Goal: Register for event/course

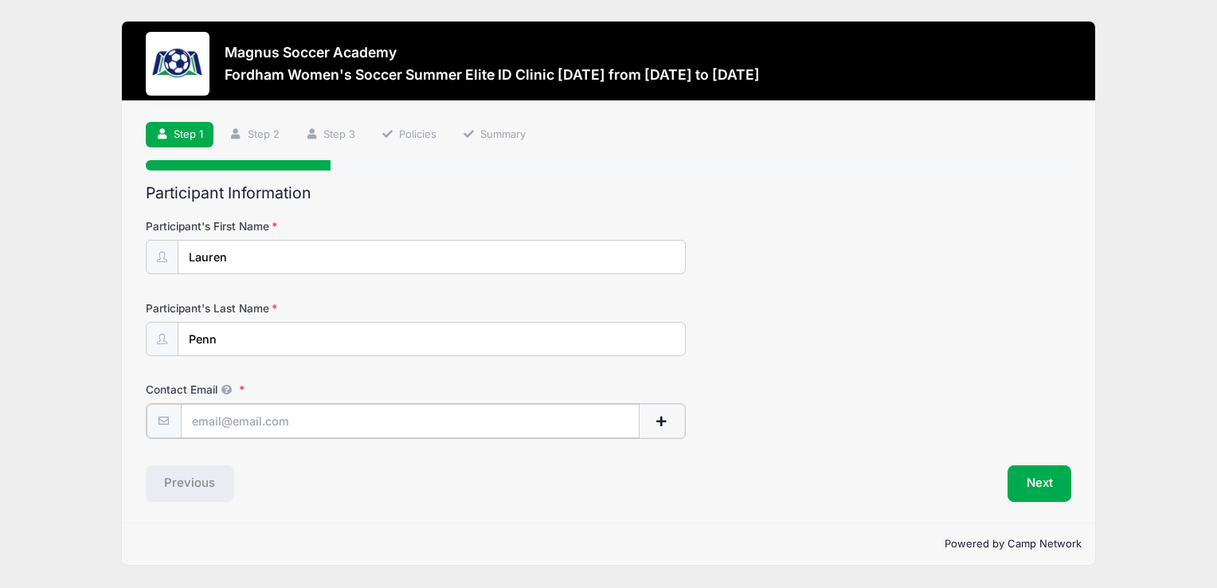
click at [260, 421] on input "Contact Email" at bounding box center [410, 421] width 459 height 34
drag, startPoint x: 341, startPoint y: 412, endPoint x: 166, endPoint y: 394, distance: 176.1
click at [166, 394] on div "Contact Email laradpenn@gmail.com" at bounding box center [609, 409] width 926 height 57
type input "[EMAIL_ADDRESS][DOMAIN_NAME]"
click at [1029, 480] on button "Next" at bounding box center [1039, 481] width 64 height 37
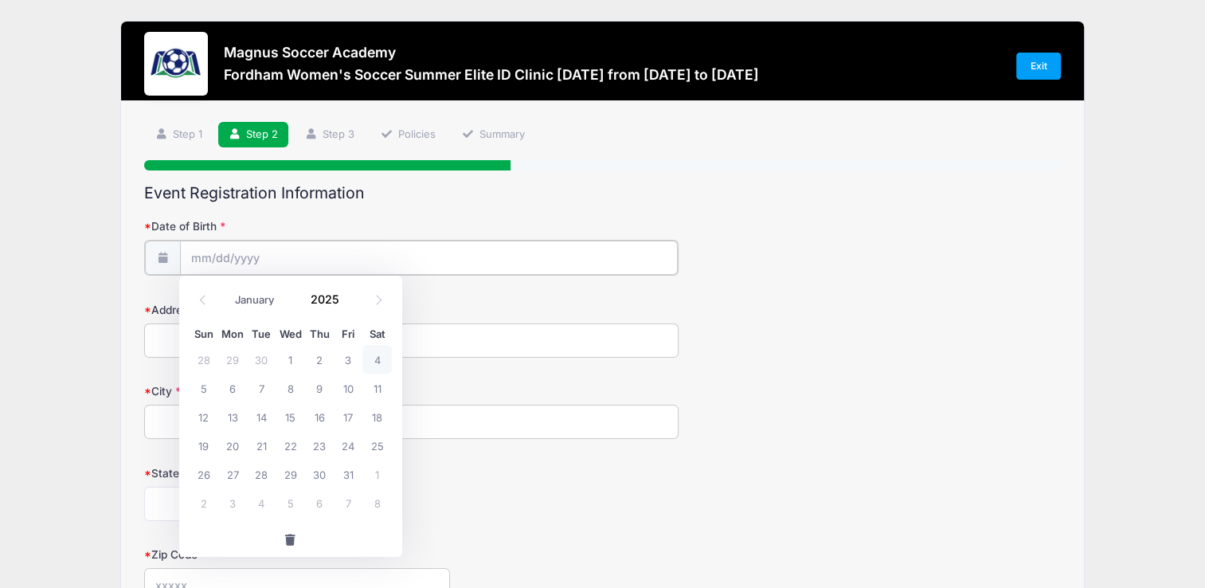
click at [250, 265] on input "Date of Birth" at bounding box center [429, 257] width 498 height 34
click at [207, 447] on span "19" at bounding box center [203, 445] width 29 height 29
type input "10/19/2025"
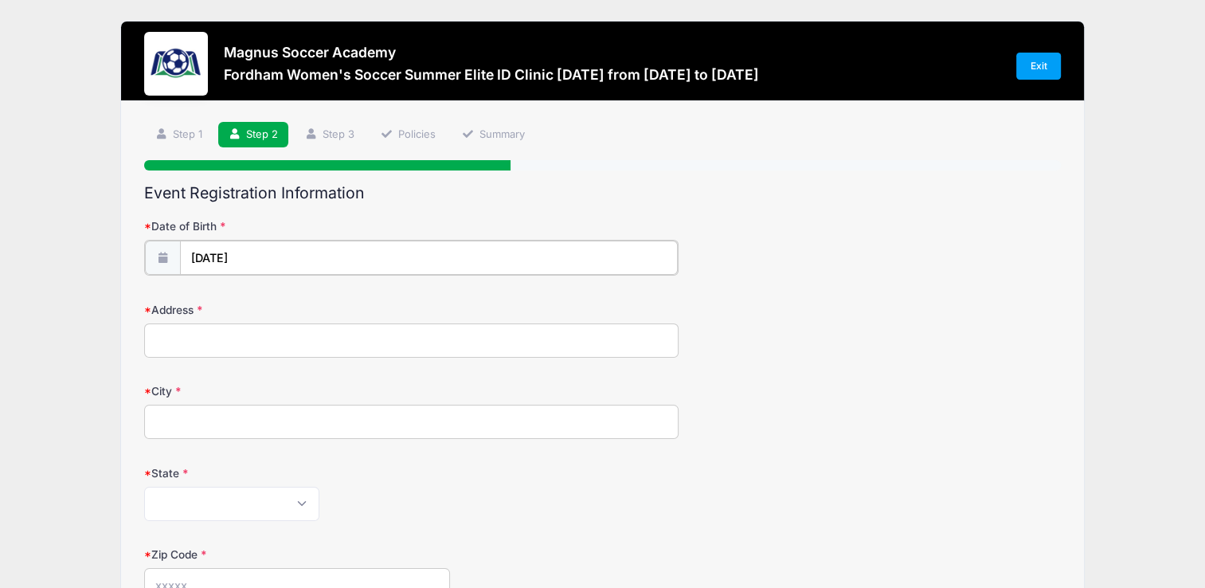
click at [266, 254] on input "10/19/2025" at bounding box center [429, 257] width 498 height 34
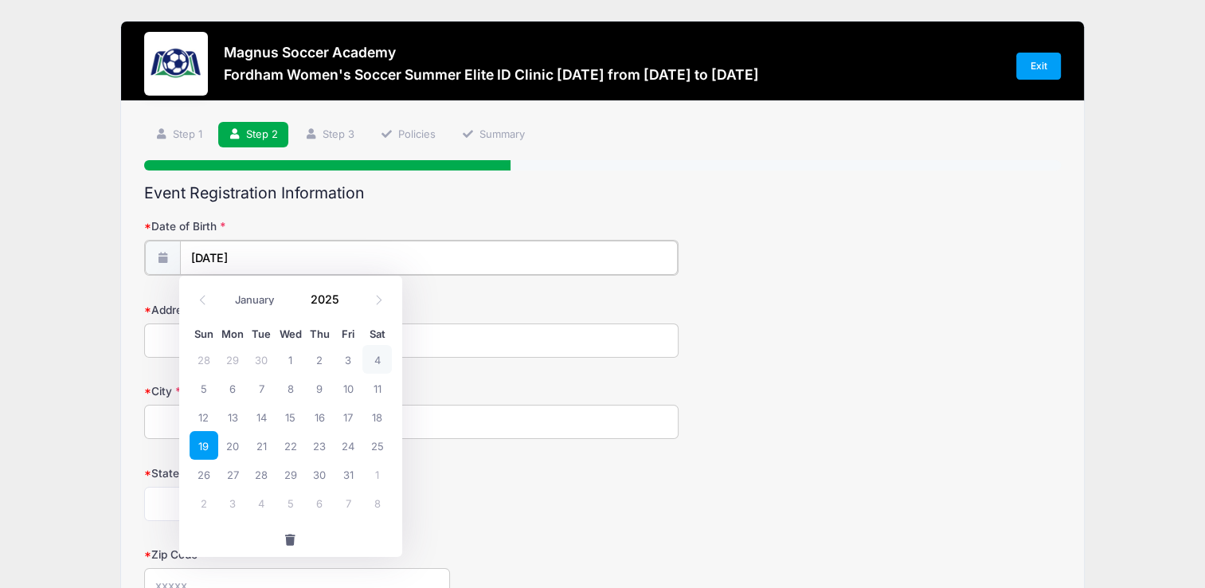
click at [266, 253] on input "10/19/2025" at bounding box center [429, 257] width 498 height 34
click at [346, 307] on span at bounding box center [348, 305] width 11 height 12
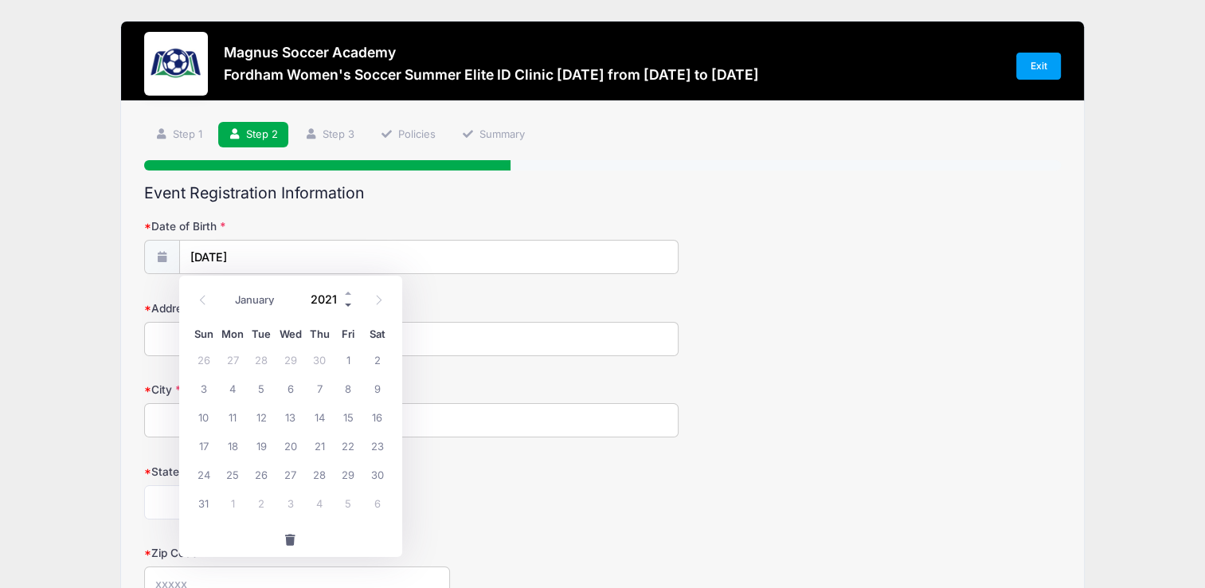
click at [346, 307] on span at bounding box center [348, 305] width 11 height 12
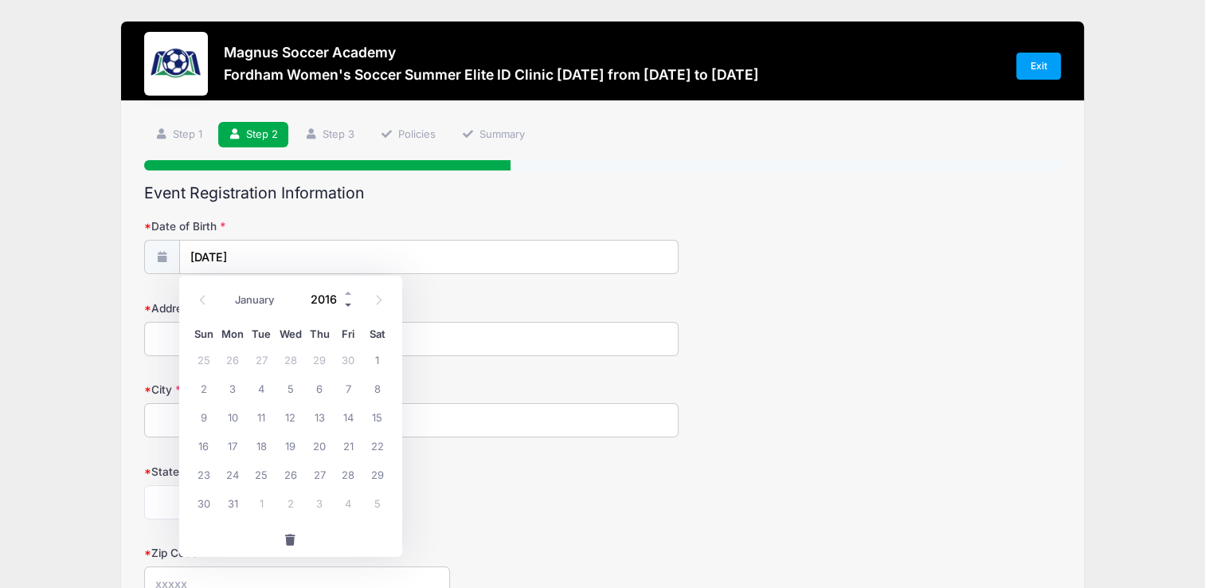
click at [346, 306] on span at bounding box center [348, 305] width 11 height 12
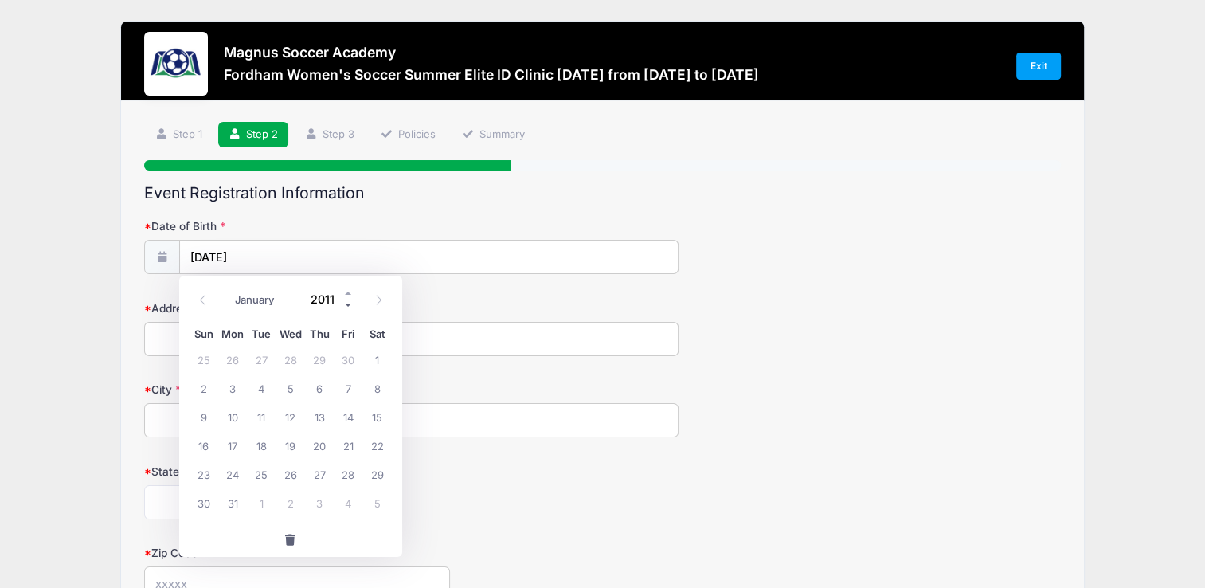
click at [346, 306] on span at bounding box center [348, 305] width 11 height 12
click at [326, 298] on input "2007" at bounding box center [329, 299] width 52 height 24
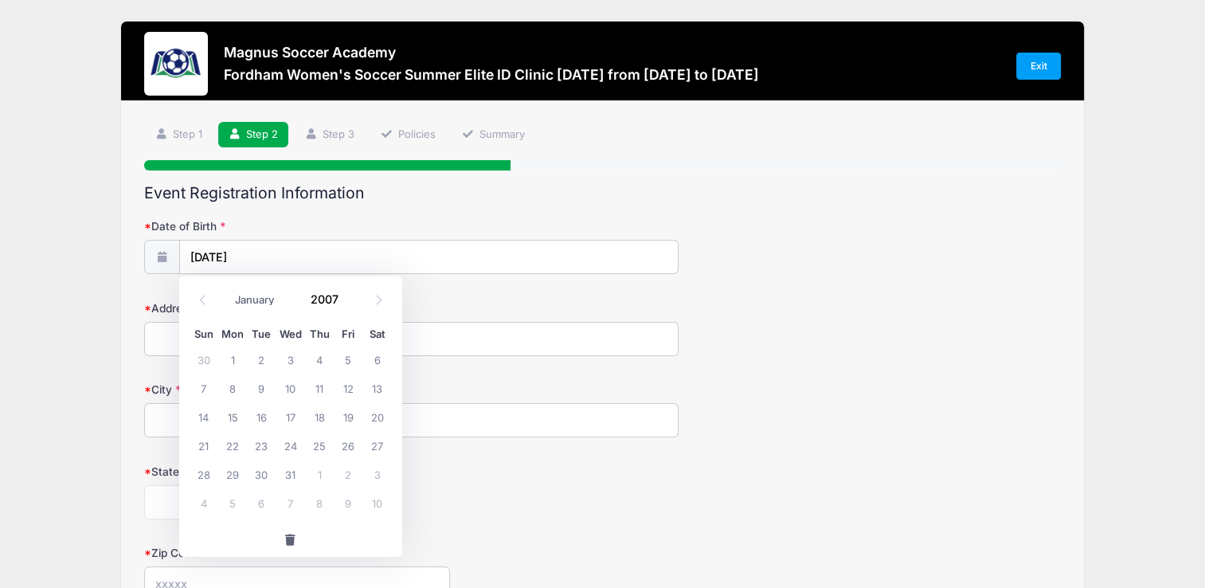
click at [449, 474] on div "State Alabama Alaska American Samoa Arizona Arkansas Armed Forces Africa Armed …" at bounding box center [602, 491] width 916 height 56
click at [271, 255] on input "10/19/2025" at bounding box center [429, 257] width 498 height 34
click at [271, 256] on input "10/19/2025" at bounding box center [429, 257] width 498 height 34
click at [497, 305] on div "Address" at bounding box center [602, 328] width 916 height 56
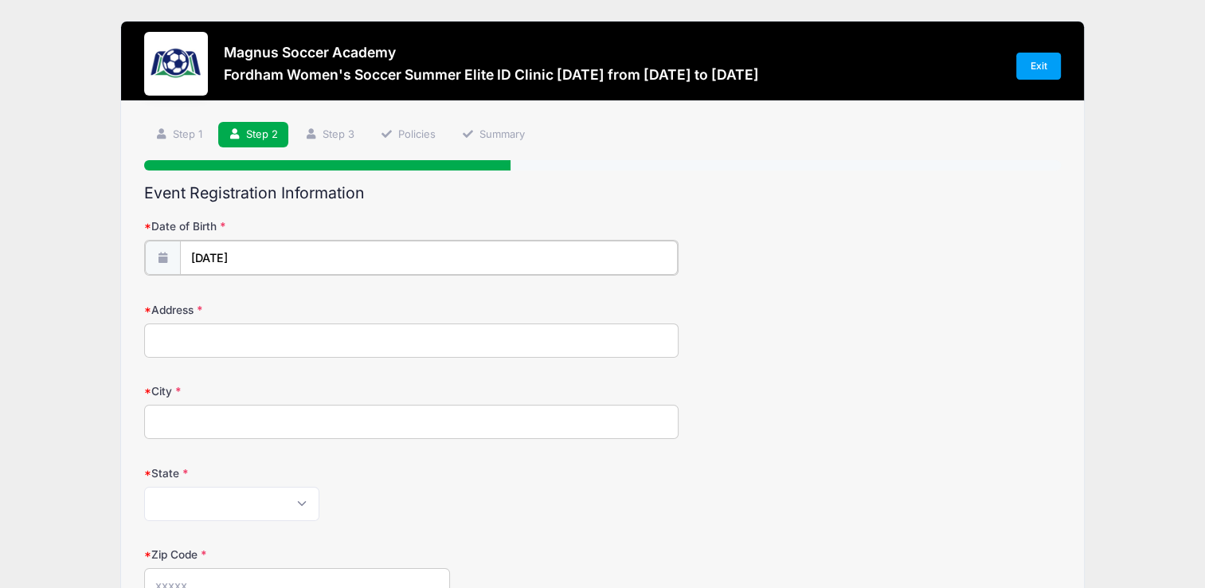
click at [219, 256] on input "10/19/2025" at bounding box center [429, 257] width 498 height 34
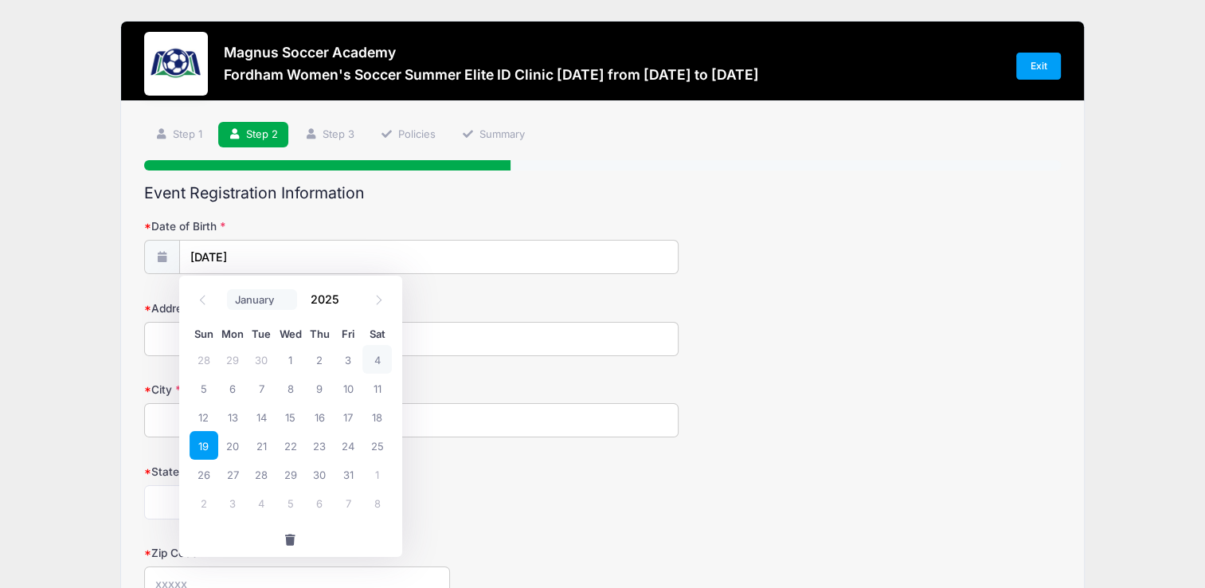
click at [242, 302] on select "January February March April May June July August September October November De…" at bounding box center [262, 299] width 71 height 21
click at [245, 302] on select "January February March April May June July August September October November De…" at bounding box center [262, 299] width 71 height 21
click at [317, 301] on input "2025" at bounding box center [329, 299] width 52 height 24
click at [350, 304] on span at bounding box center [348, 305] width 11 height 12
click at [350, 306] on span at bounding box center [348, 305] width 11 height 12
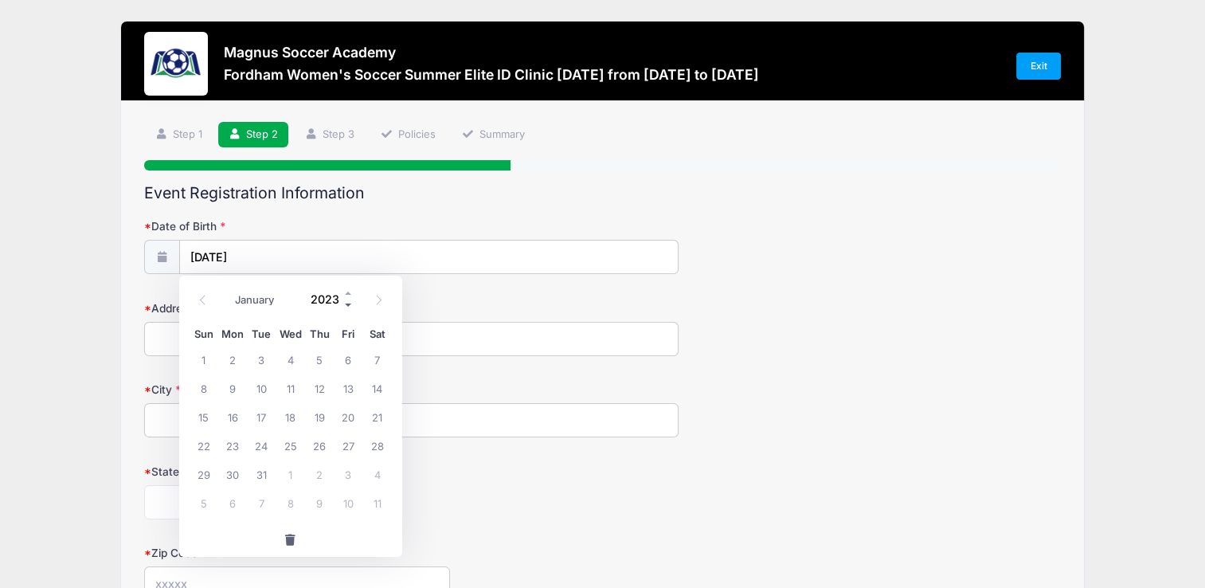
click at [350, 306] on span at bounding box center [348, 305] width 11 height 12
click at [350, 307] on span at bounding box center [348, 305] width 11 height 12
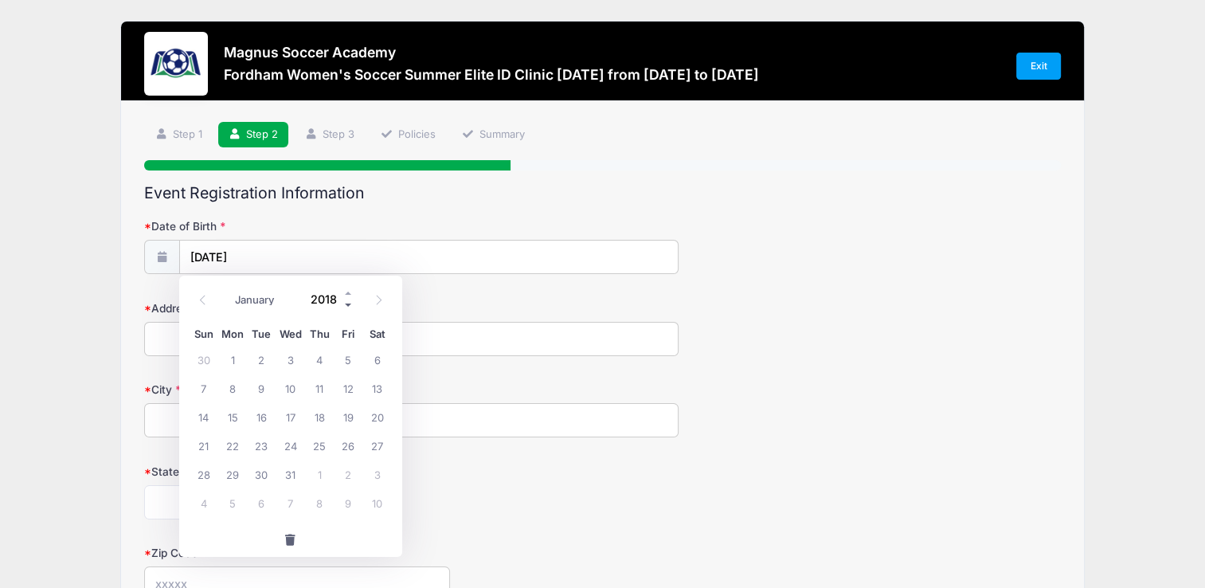
click at [350, 307] on span at bounding box center [348, 305] width 11 height 12
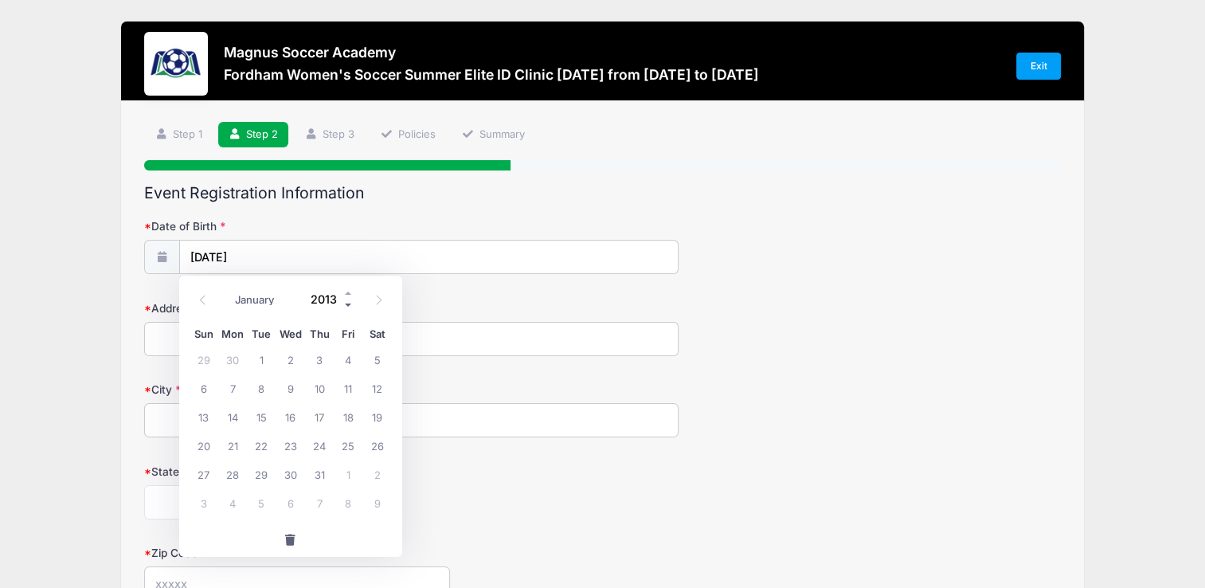
click at [350, 303] on span at bounding box center [348, 305] width 11 height 12
click at [350, 304] on span at bounding box center [348, 305] width 11 height 12
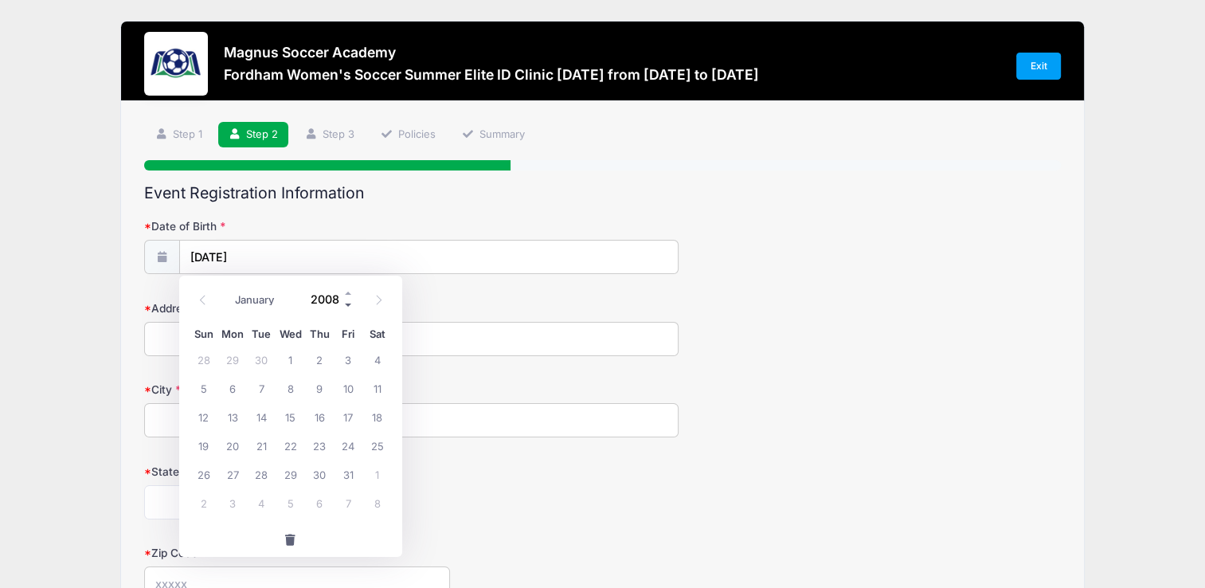
click at [350, 304] on span at bounding box center [348, 305] width 11 height 12
type input "2007"
click at [424, 480] on div "State Alabama Alaska American Samoa Arizona Arkansas Armed Forces Africa Armed …" at bounding box center [602, 491] width 916 height 56
click at [166, 253] on icon at bounding box center [161, 257] width 13 height 10
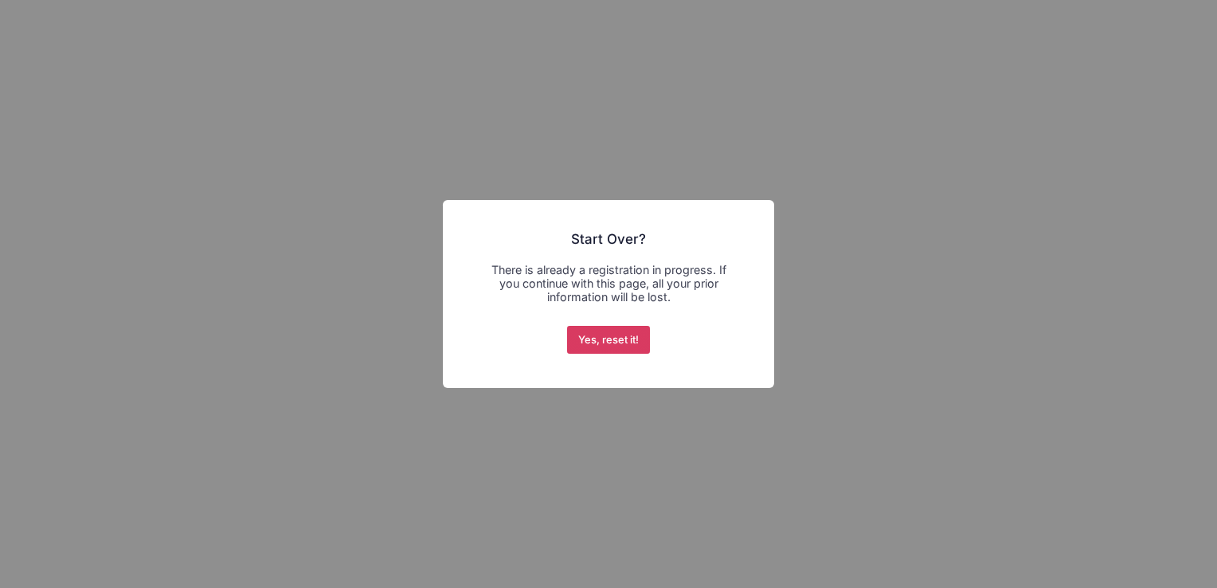
click at [587, 346] on button "Yes, reset it!" at bounding box center [609, 340] width 84 height 29
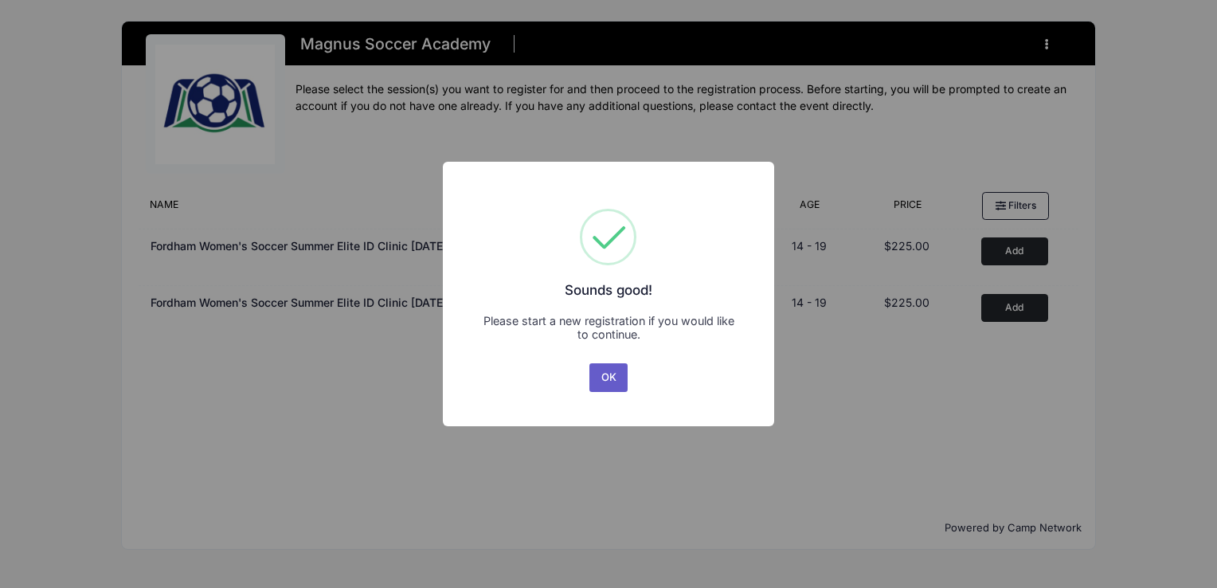
click at [601, 374] on button "OK" at bounding box center [608, 377] width 38 height 29
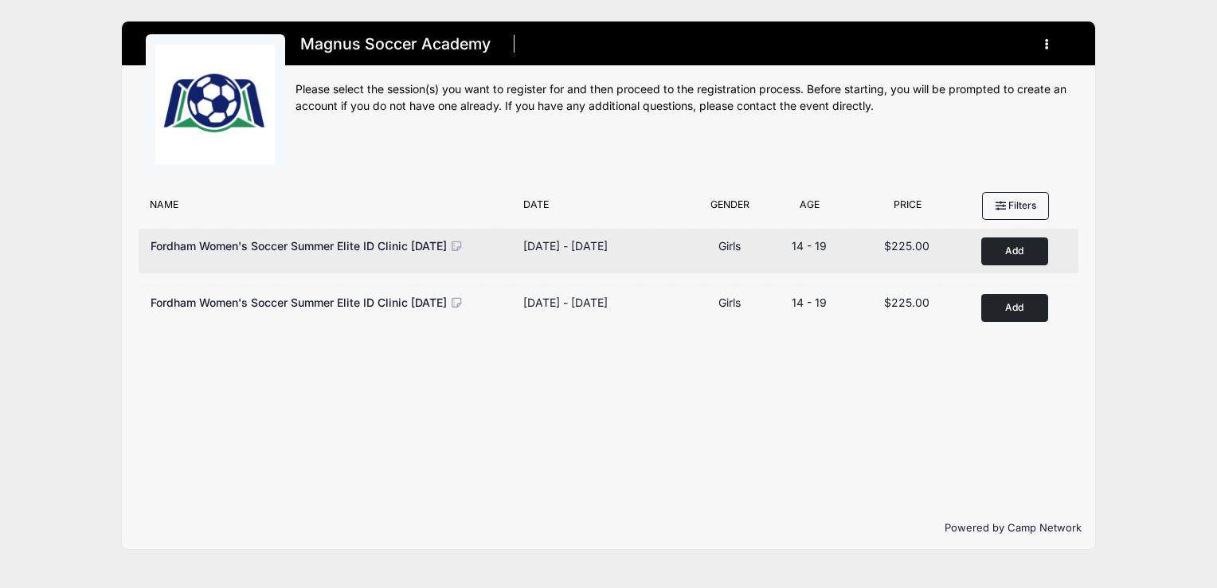
click at [1025, 248] on button "Add to Cart" at bounding box center [1014, 251] width 67 height 28
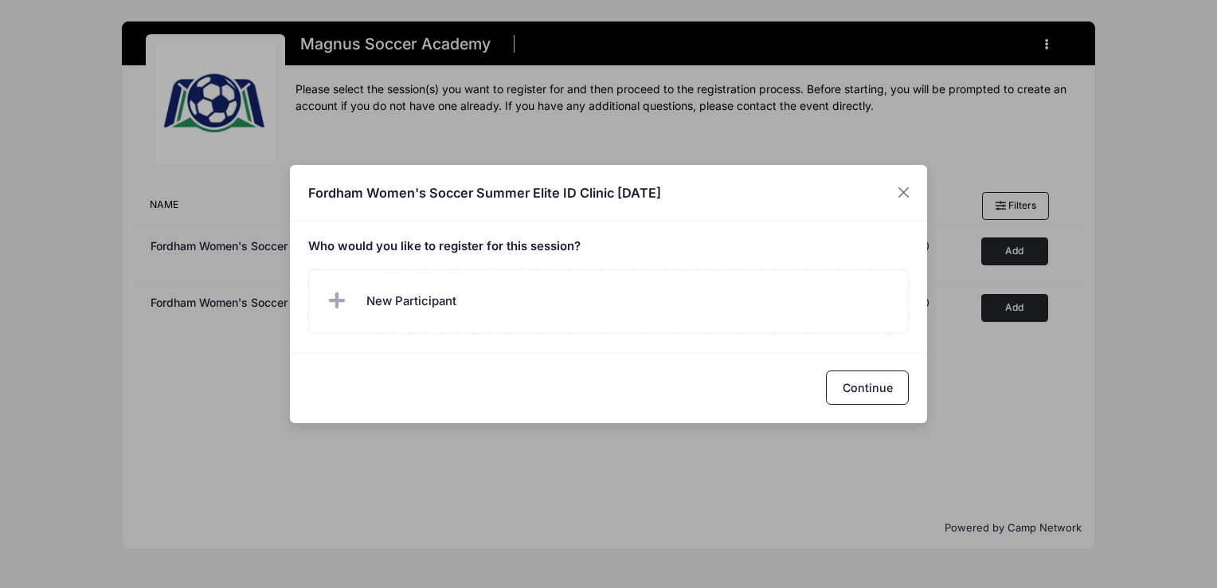
click at [523, 303] on label "New Participant" at bounding box center [608, 301] width 601 height 64
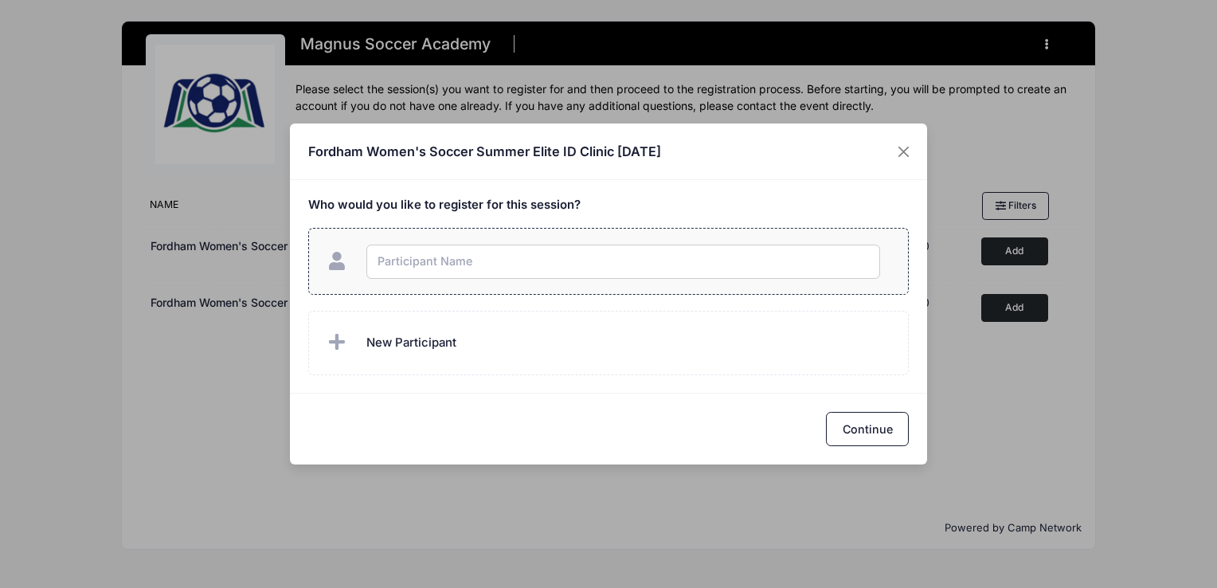
click at [486, 253] on input "text" at bounding box center [623, 261] width 514 height 34
click at [486, 265] on input "text" at bounding box center [623, 261] width 514 height 34
type input "Lauren Penn"
checkbox input "true"
click at [865, 435] on button "Continue" at bounding box center [867, 429] width 83 height 34
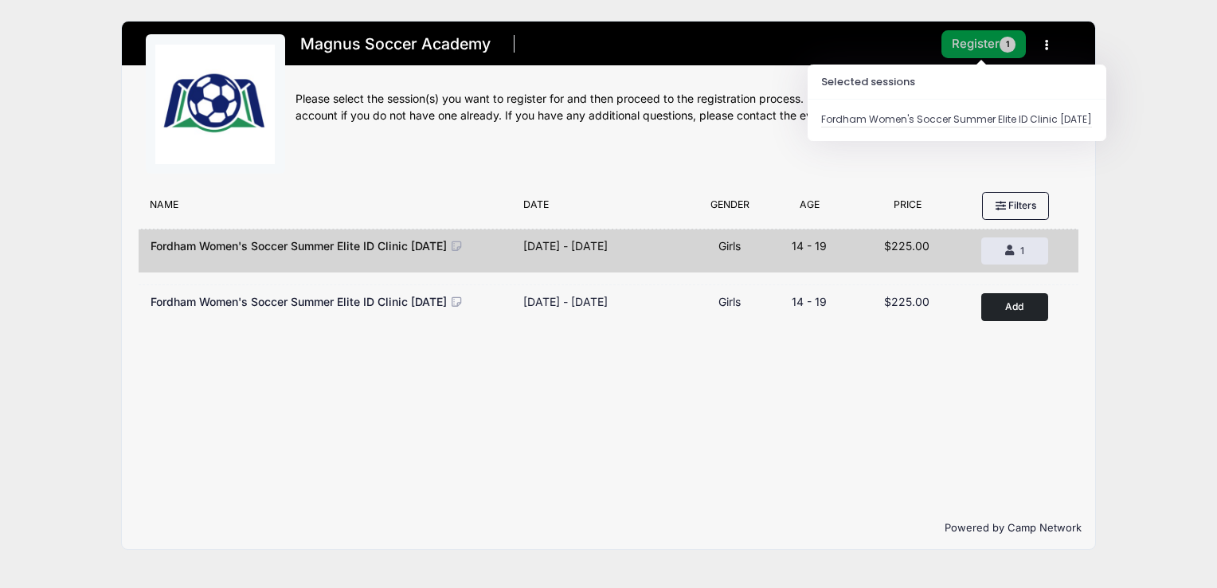
click at [978, 45] on button "Register 1" at bounding box center [983, 44] width 84 height 28
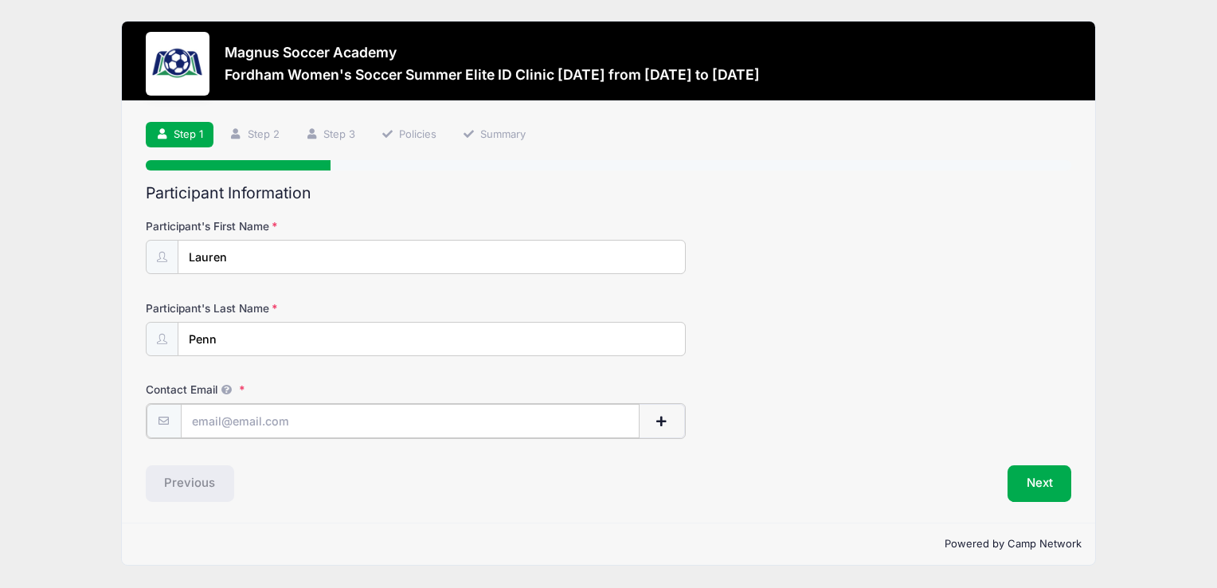
click at [342, 434] on input "Contact Email" at bounding box center [410, 421] width 459 height 34
type input "[EMAIL_ADDRESS][DOMAIN_NAME]"
click at [1058, 470] on button "Next" at bounding box center [1039, 481] width 64 height 37
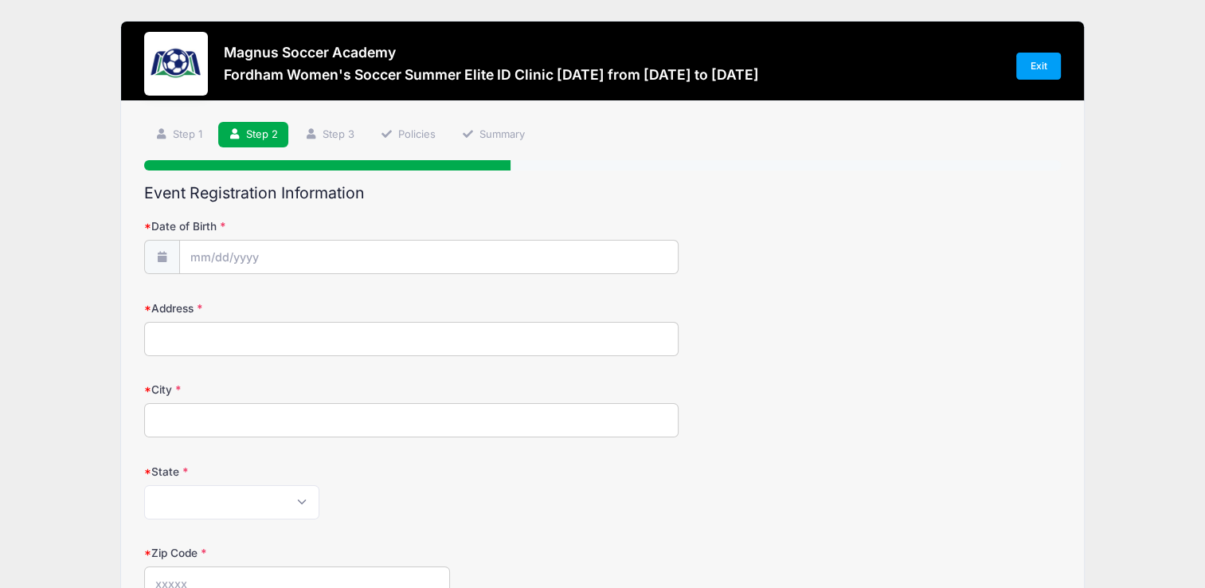
click at [169, 329] on input "Address" at bounding box center [411, 339] width 534 height 34
type input "1769 morgan lane"
type input "COLLEGEVILLE"
select select "CA"
type input "19426"
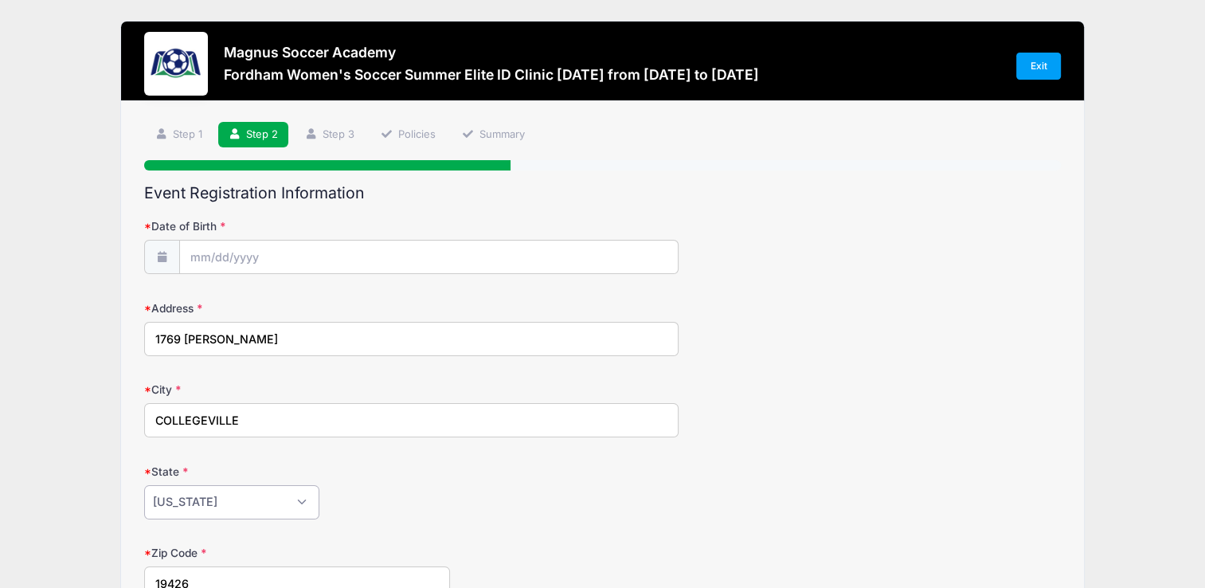
click at [223, 495] on select "Alabama Alaska American Samoa Arizona Arkansas Armed Forces Africa Armed Forces…" at bounding box center [231, 502] width 175 height 34
select select "PA"
click at [144, 485] on select "Alabama Alaska American Samoa Arizona Arkansas Armed Forces Africa Armed Forces…" at bounding box center [231, 502] width 175 height 34
click at [262, 256] on input "Date of Birth" at bounding box center [429, 257] width 498 height 34
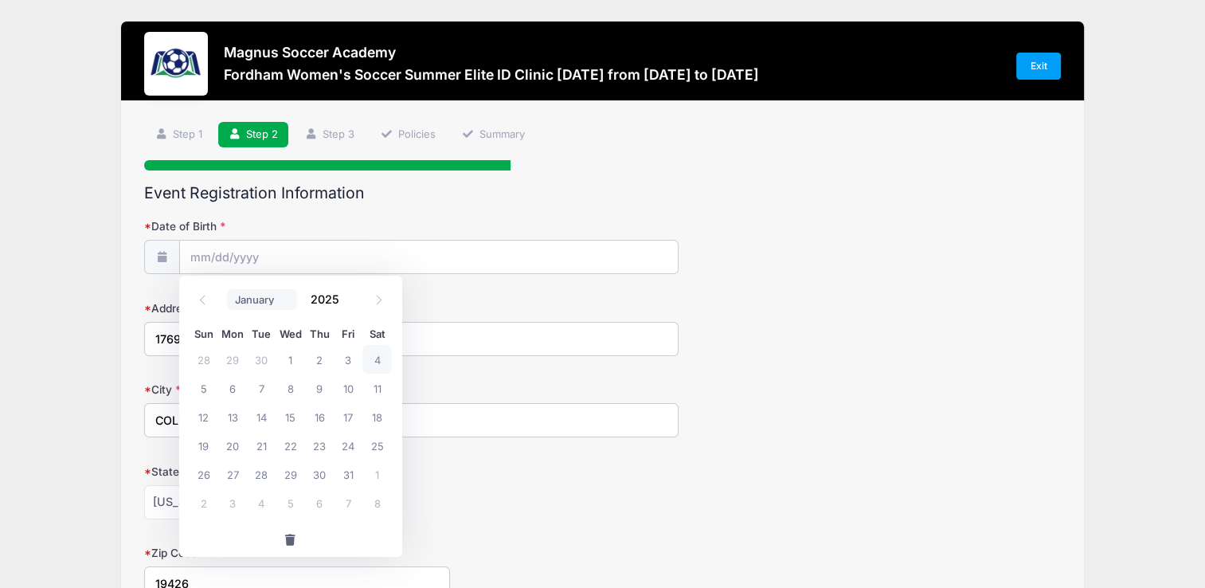
click at [245, 304] on select "January February March April May June July August September October November De…" at bounding box center [262, 299] width 71 height 21
click at [227, 289] on select "January February March April May June July August September October November De…" at bounding box center [262, 299] width 71 height 21
click at [204, 443] on span "19" at bounding box center [203, 445] width 29 height 29
type input "10/19/2025"
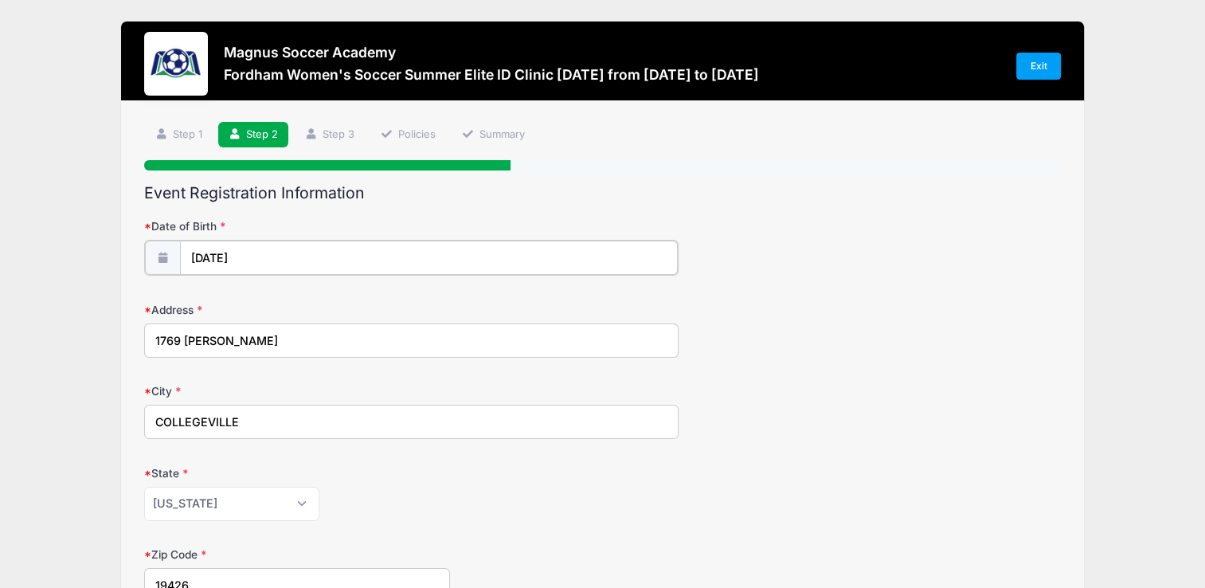
click at [227, 260] on input "10/19/2025" at bounding box center [429, 257] width 498 height 34
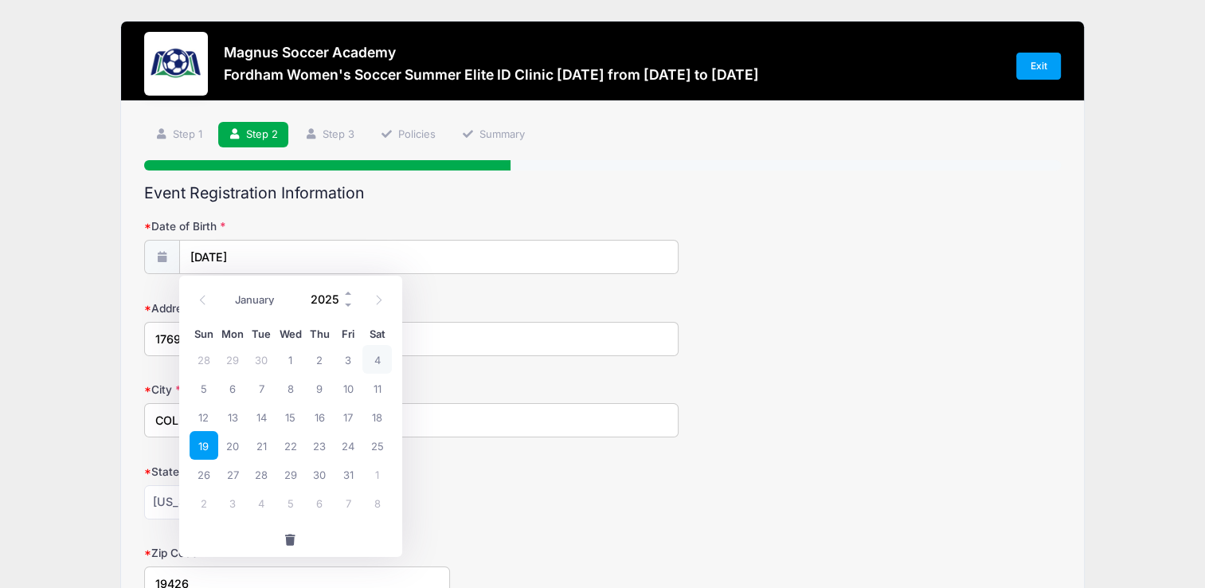
click at [325, 300] on input "2025" at bounding box center [329, 299] width 52 height 24
click at [344, 304] on span at bounding box center [348, 305] width 11 height 12
click at [344, 305] on span at bounding box center [348, 305] width 11 height 12
click at [344, 306] on span at bounding box center [348, 305] width 11 height 12
click at [345, 306] on span at bounding box center [348, 305] width 11 height 12
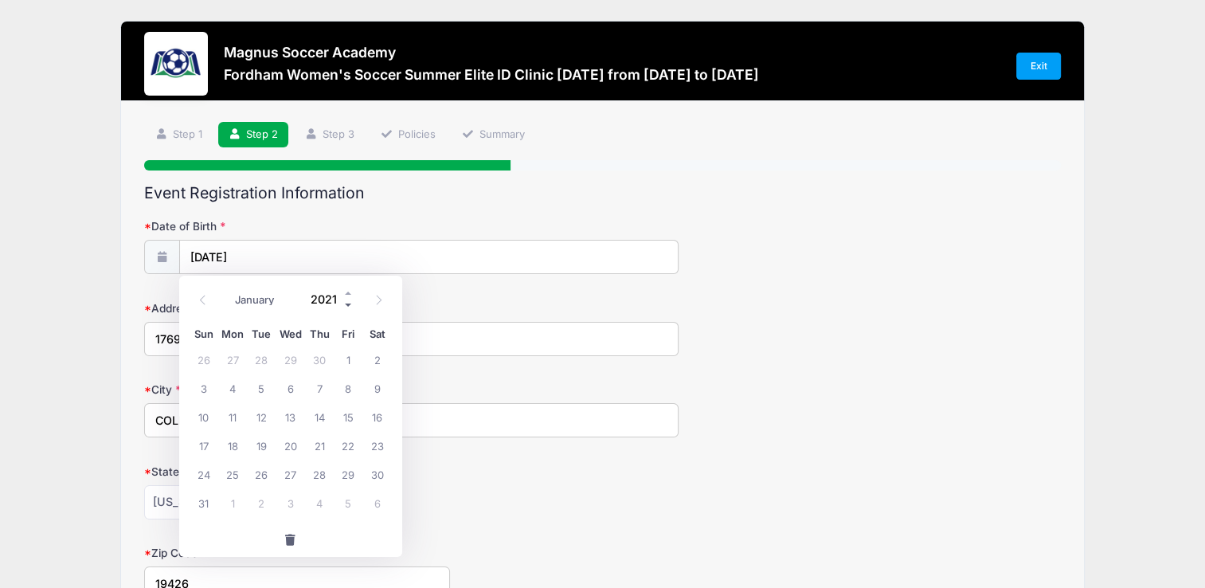
click at [345, 306] on span at bounding box center [348, 305] width 11 height 12
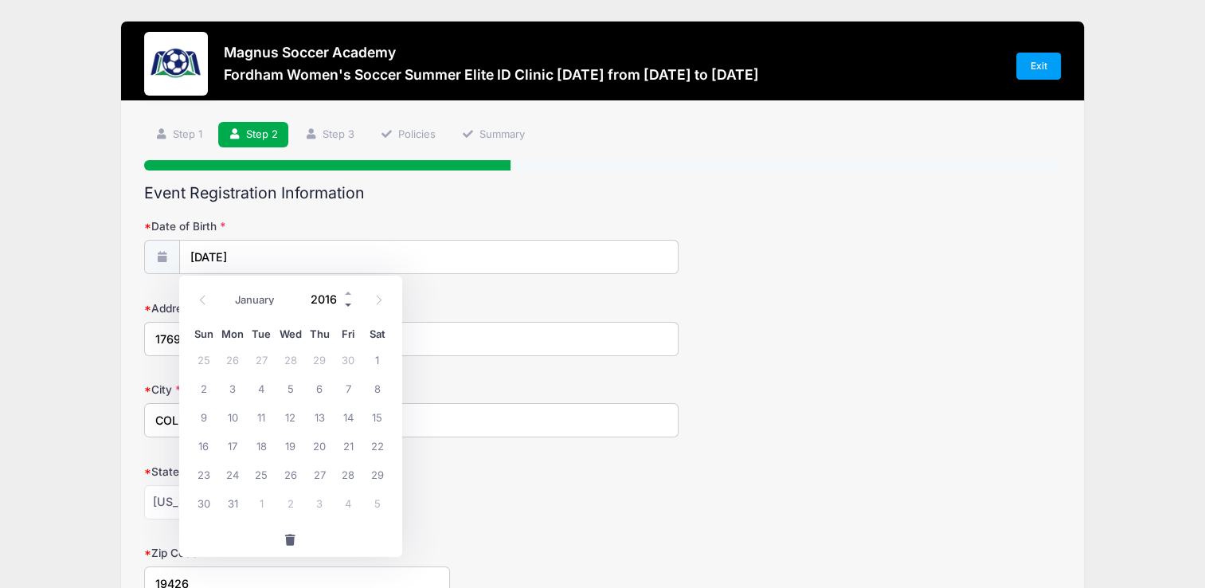
click at [345, 306] on span at bounding box center [348, 305] width 11 height 12
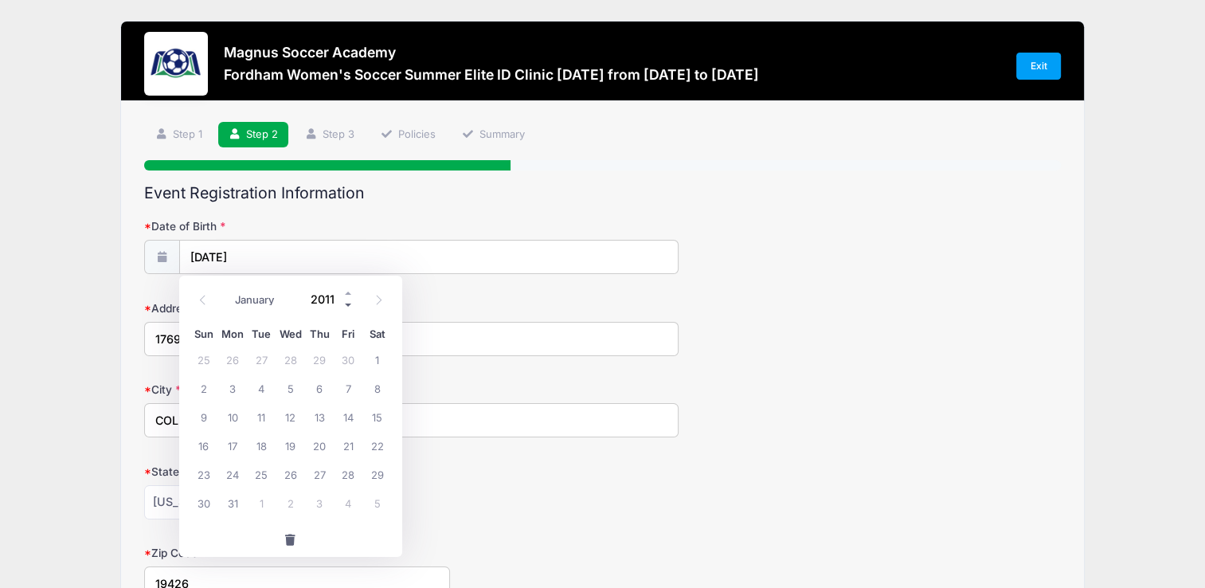
click at [345, 306] on span at bounding box center [348, 305] width 11 height 12
click at [343, 307] on span at bounding box center [348, 305] width 11 height 12
type input "2007"
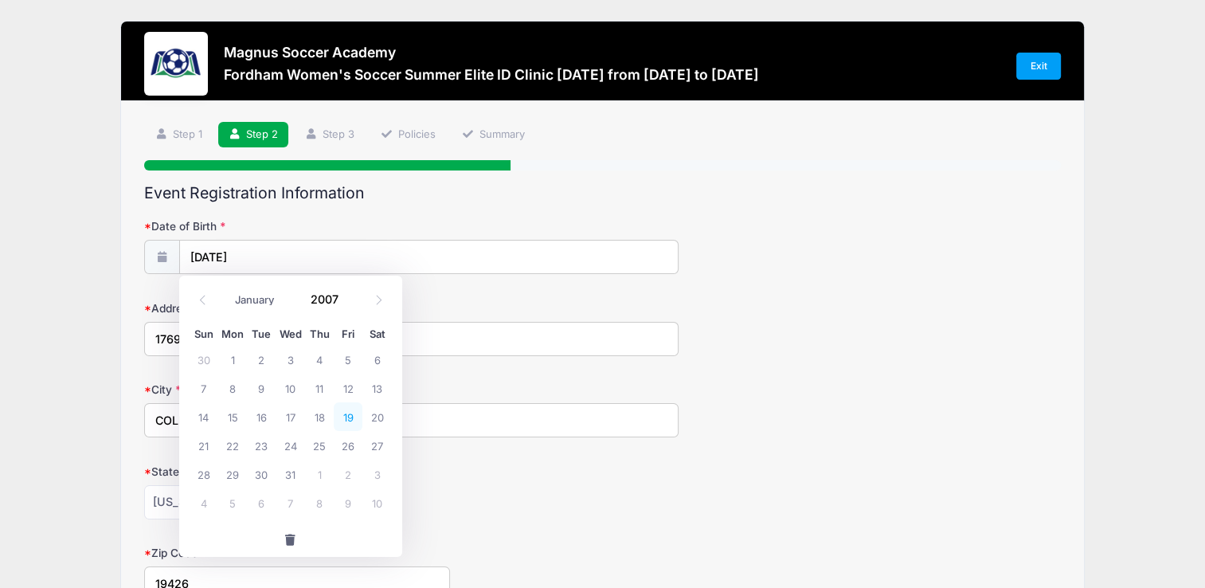
click at [346, 416] on span "19" at bounding box center [348, 416] width 29 height 29
type input "10/19/2007"
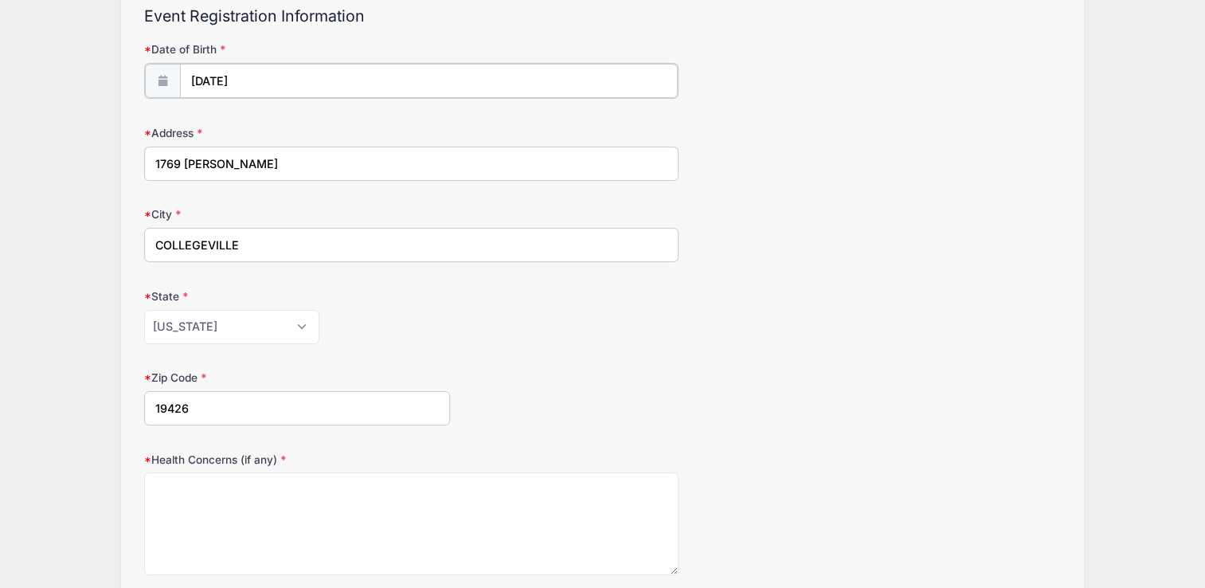
scroll to position [80, 0]
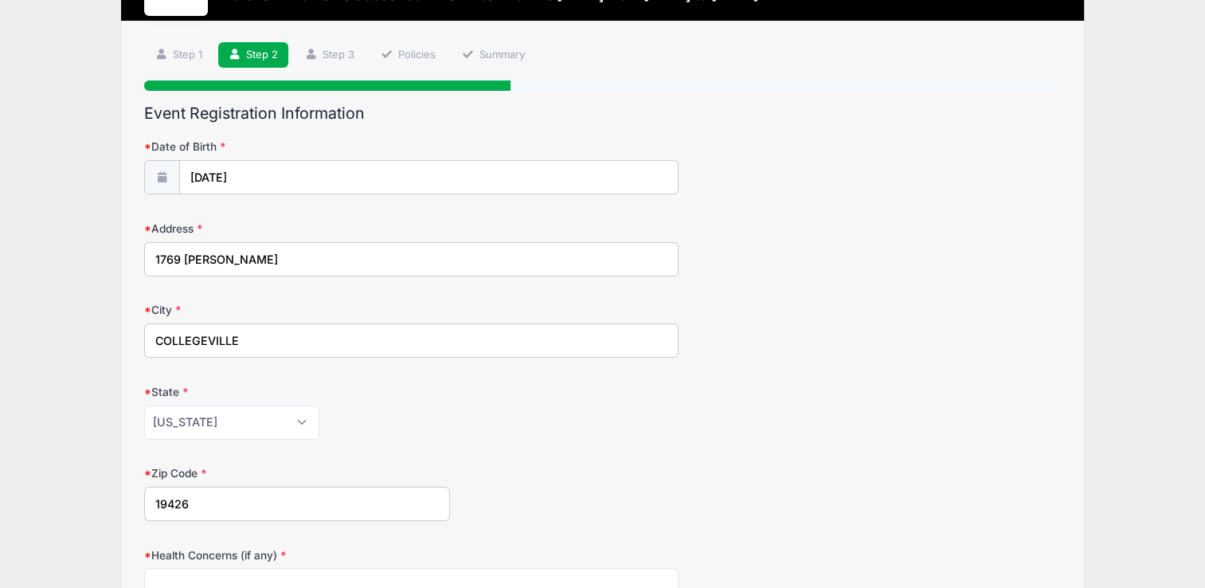
click at [255, 264] on input "1769 morgan lane" at bounding box center [411, 259] width 534 height 34
type input "1769 MORGAN LANE"
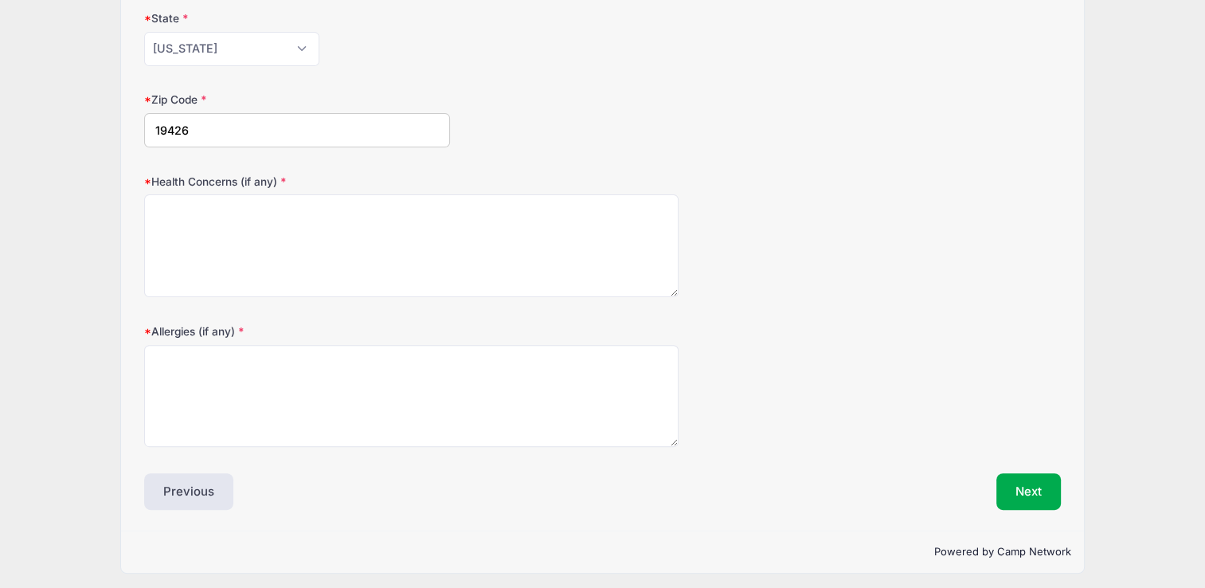
scroll to position [455, 0]
click at [1018, 490] on button "Next" at bounding box center [1028, 489] width 64 height 37
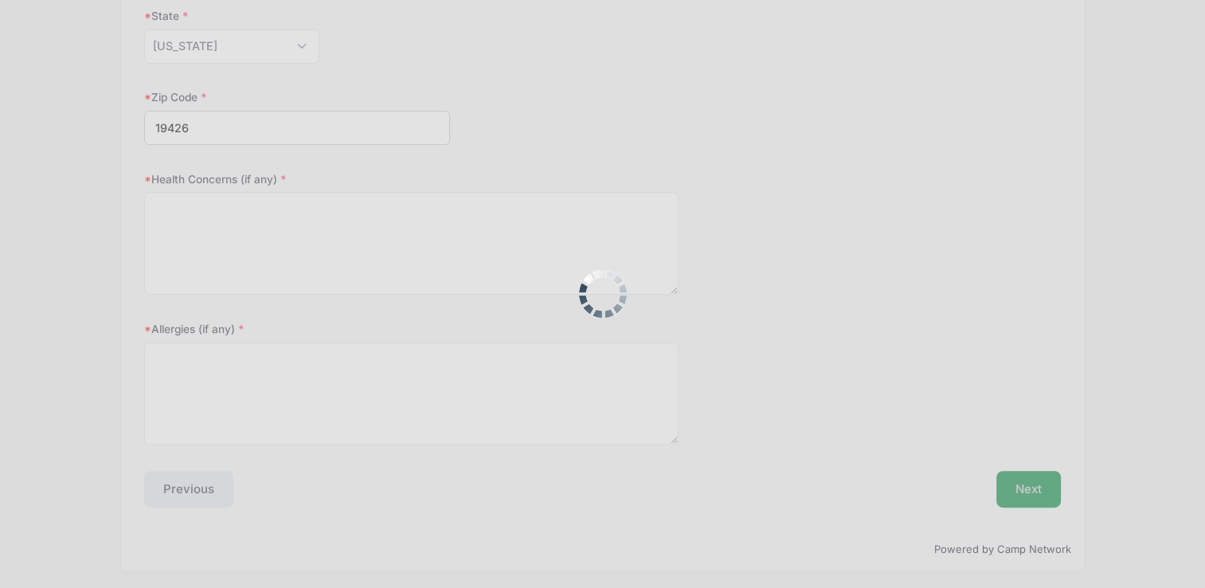
scroll to position [494, 0]
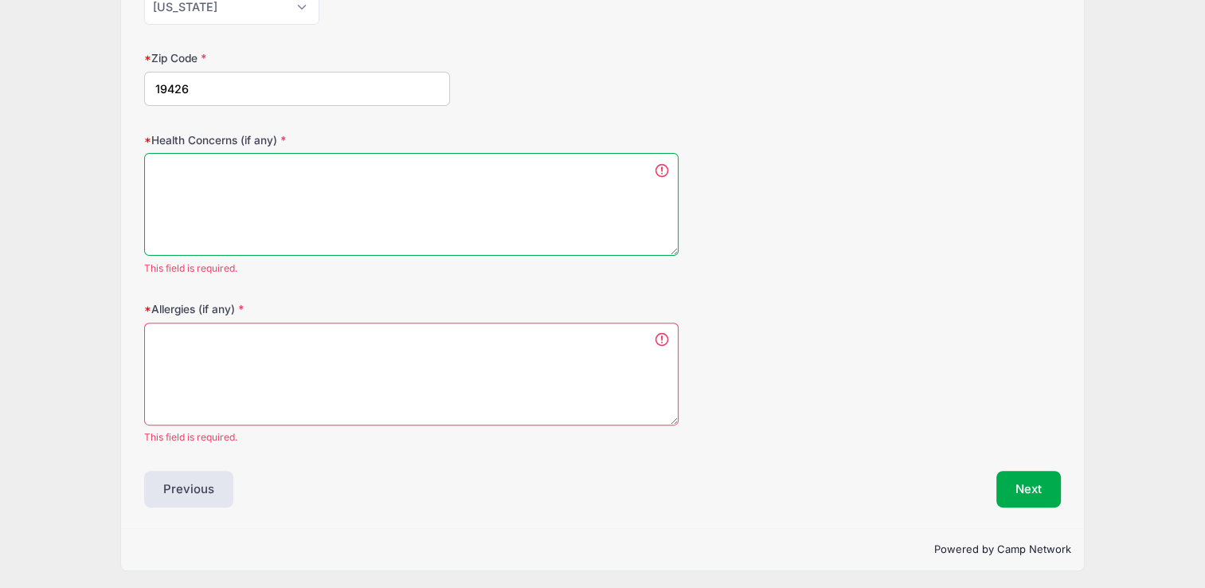
click at [299, 180] on textarea "Health Concerns (if any)" at bounding box center [411, 204] width 534 height 103
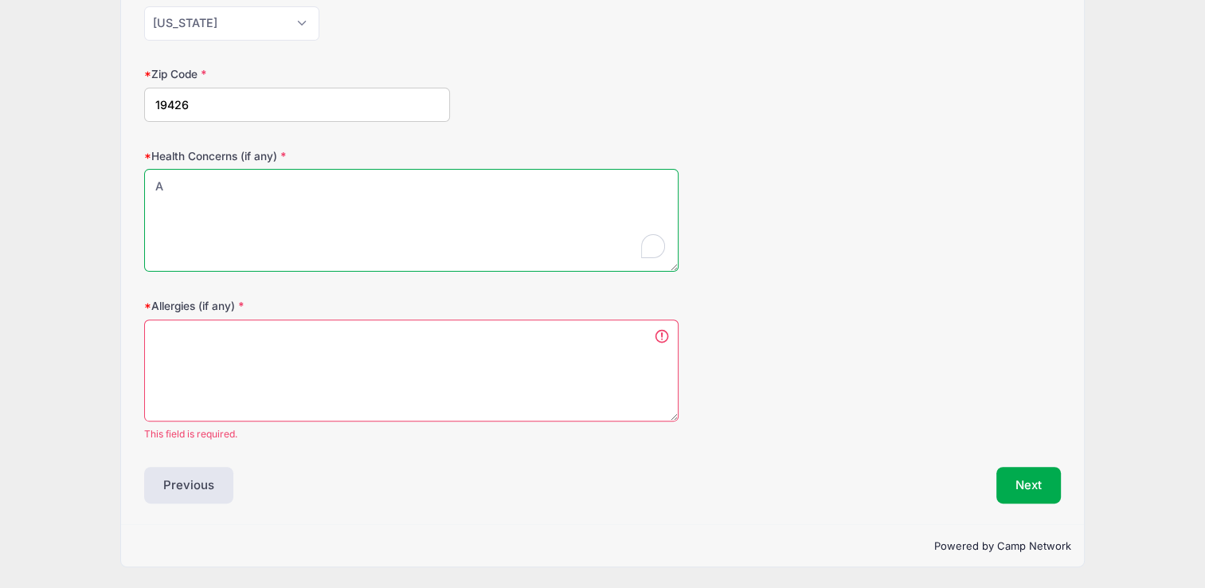
scroll to position [475, 0]
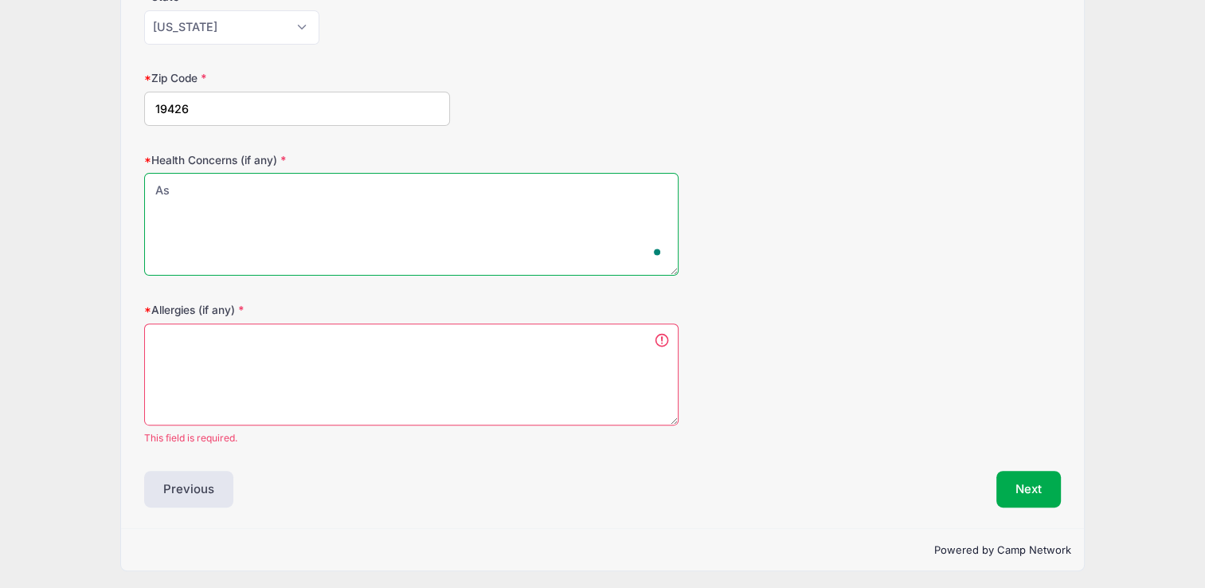
type textarea "A"
click at [352, 232] on textarea "Health Concerns (if any)" at bounding box center [411, 224] width 534 height 103
type textarea "N/A"
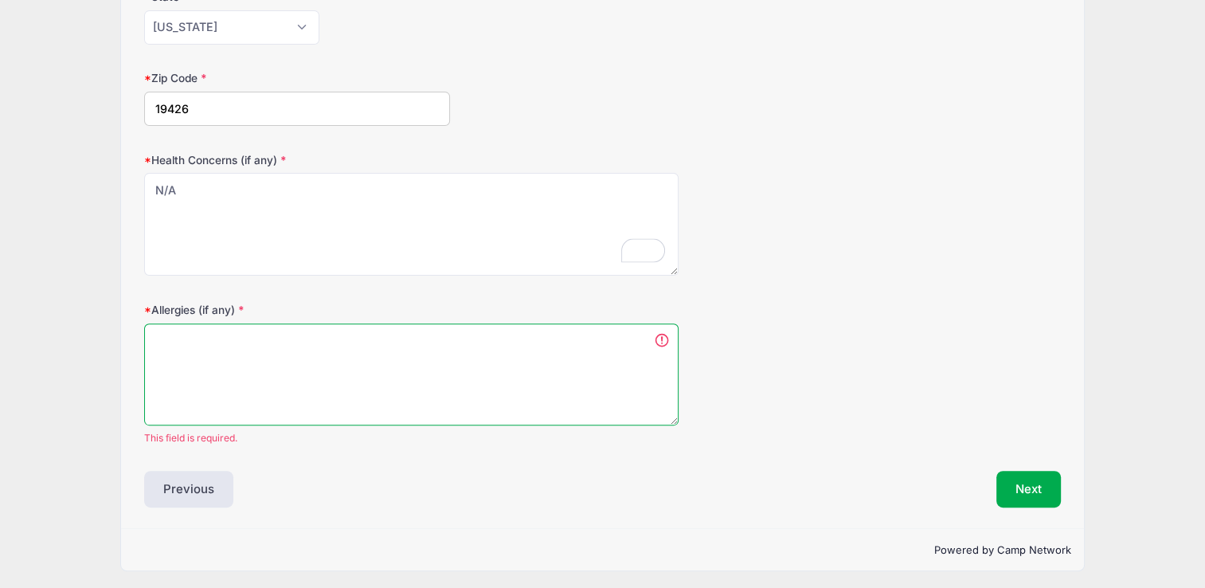
click at [254, 357] on textarea "Allergies (if any)" at bounding box center [411, 374] width 534 height 103
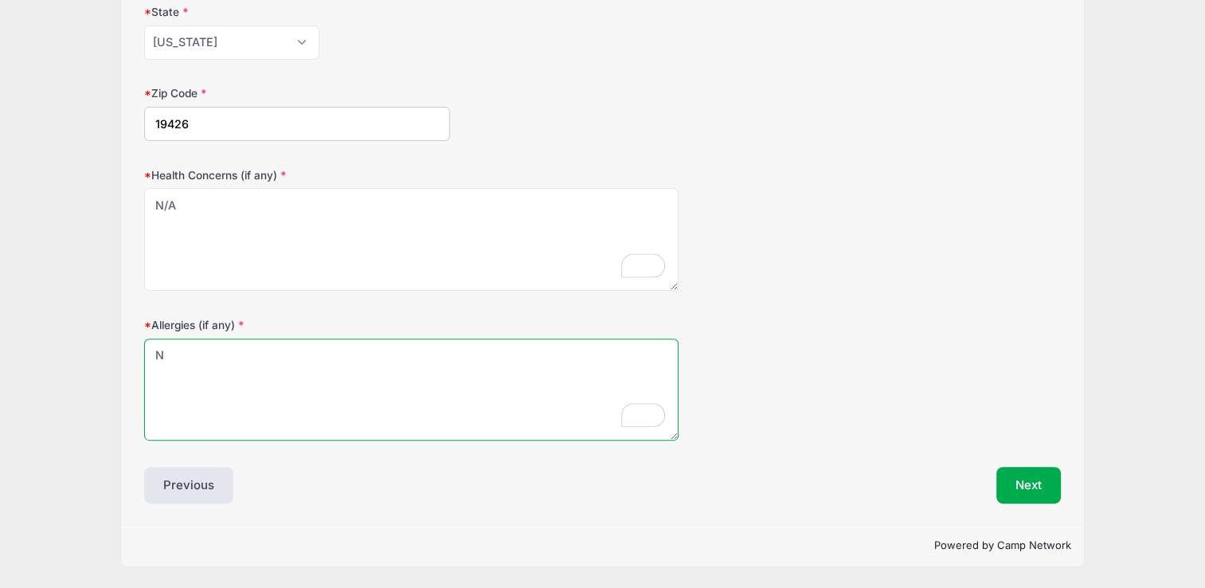
scroll to position [455, 0]
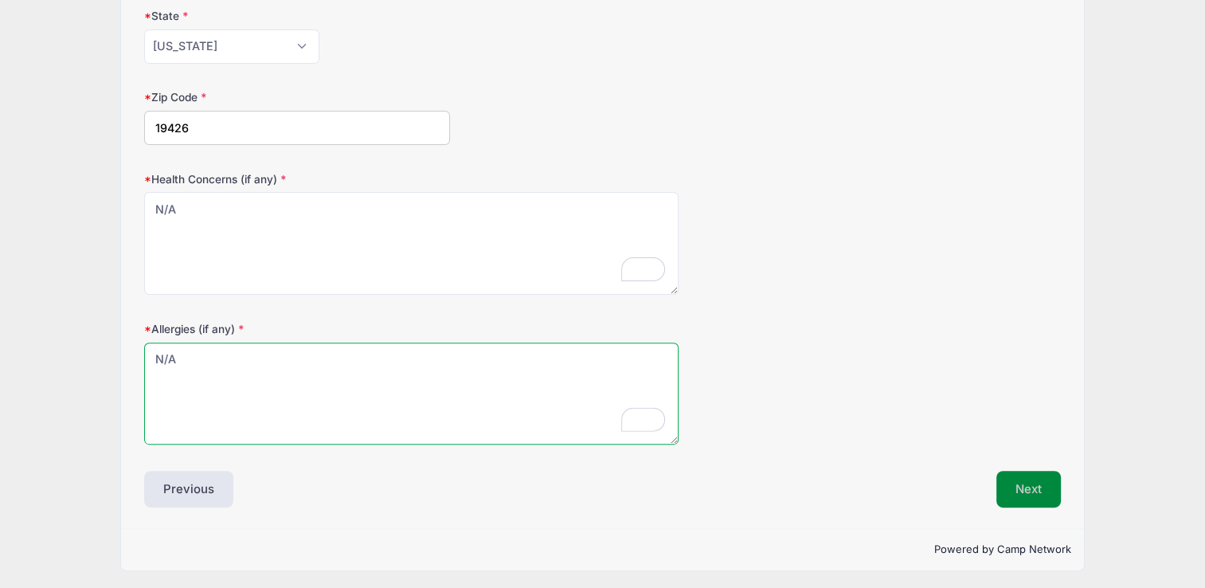
type textarea "N/A"
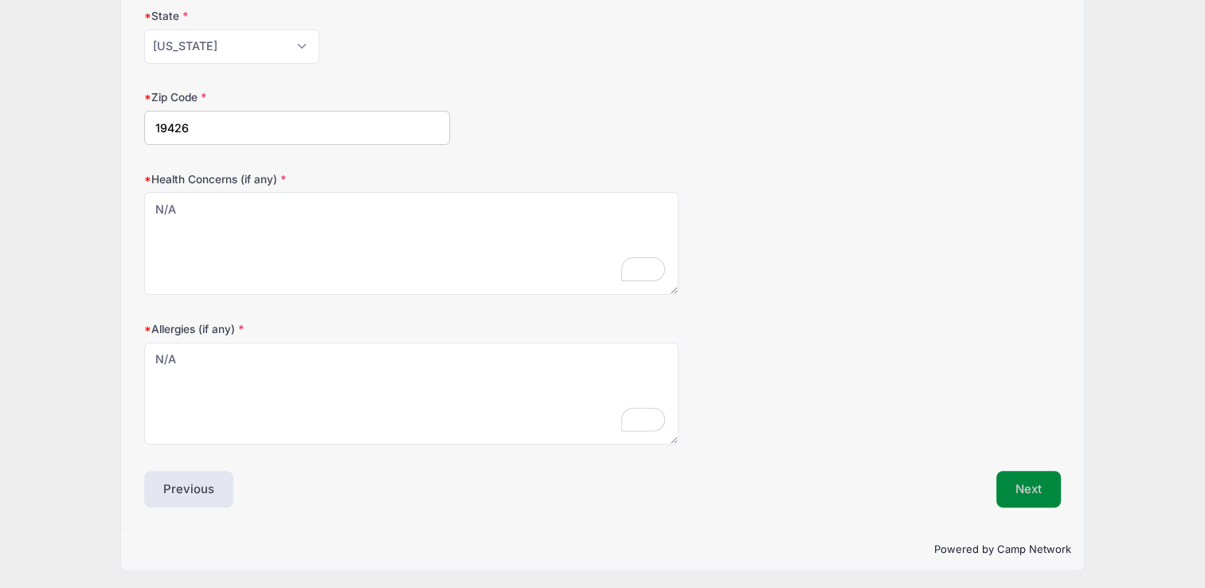
click at [1041, 488] on button "Next" at bounding box center [1028, 489] width 64 height 37
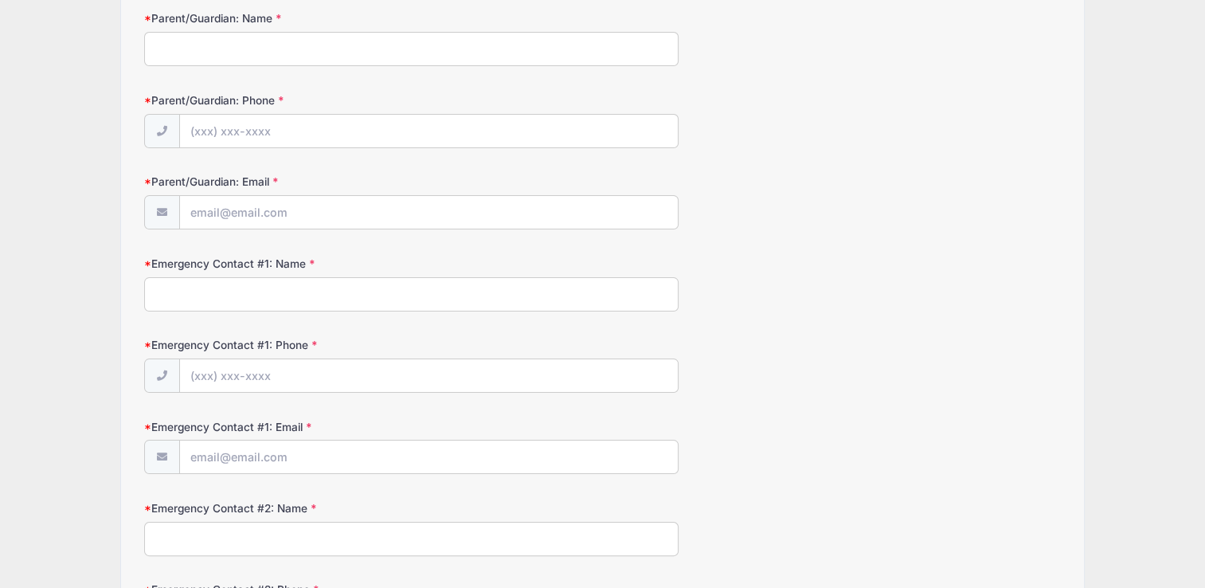
scroll to position [0, 0]
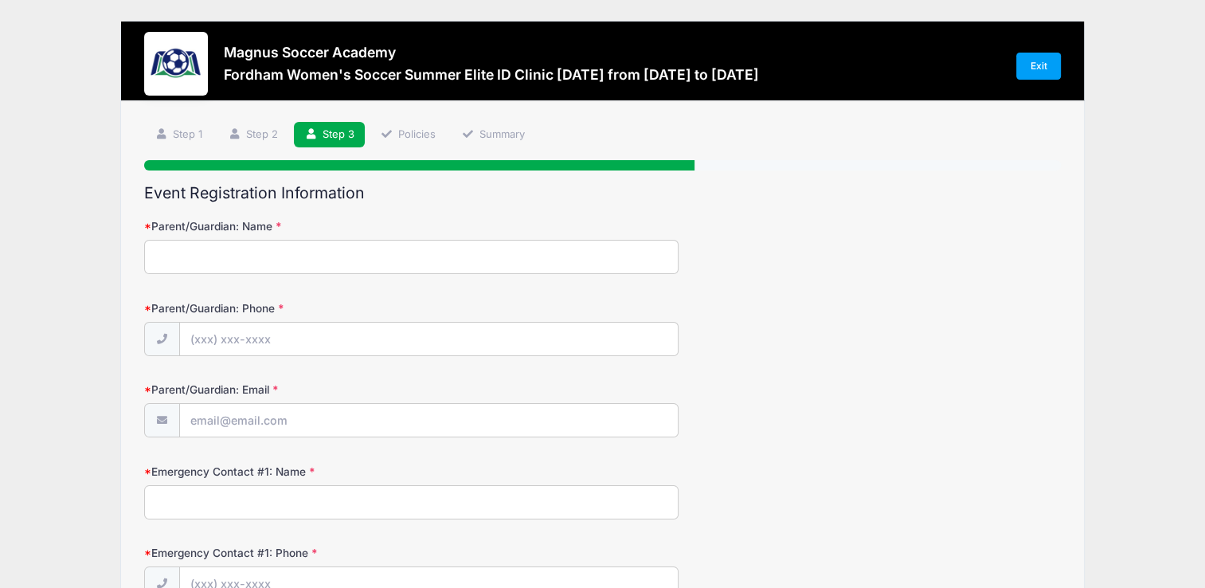
click at [276, 252] on input "Parent/Guardian: Name" at bounding box center [411, 257] width 534 height 34
type input "Bryan Penn"
click at [284, 336] on input "Parent/Guardian: Phone" at bounding box center [429, 339] width 498 height 34
type input "(734) 516-1675"
click at [261, 422] on input "Parent/Guardian: Email" at bounding box center [429, 421] width 498 height 34
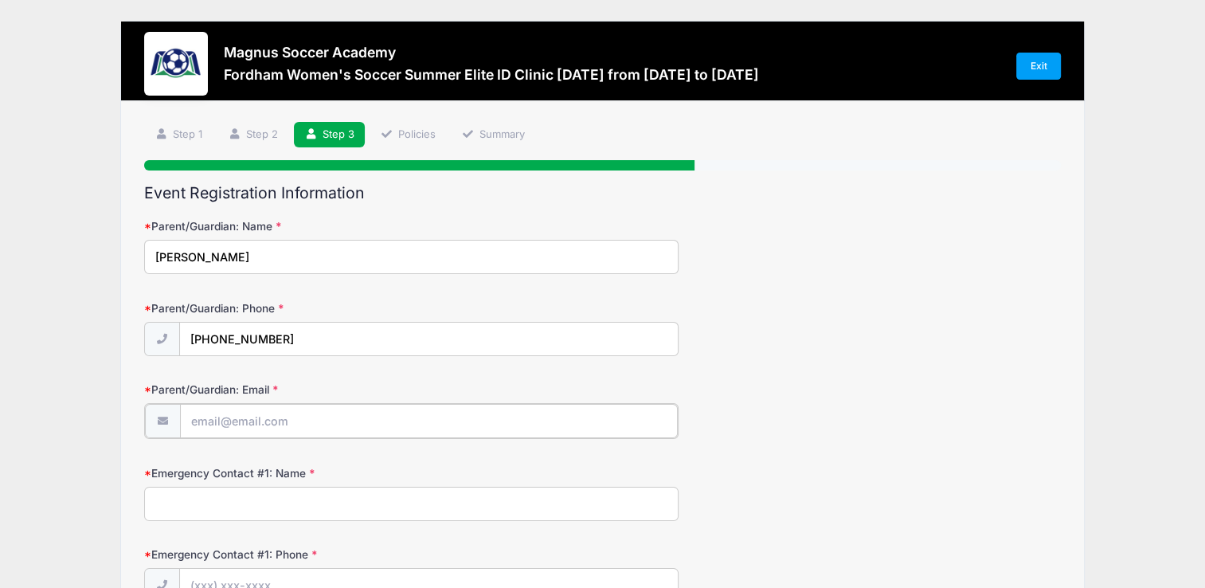
type input "bpenn1968@gmail.com"
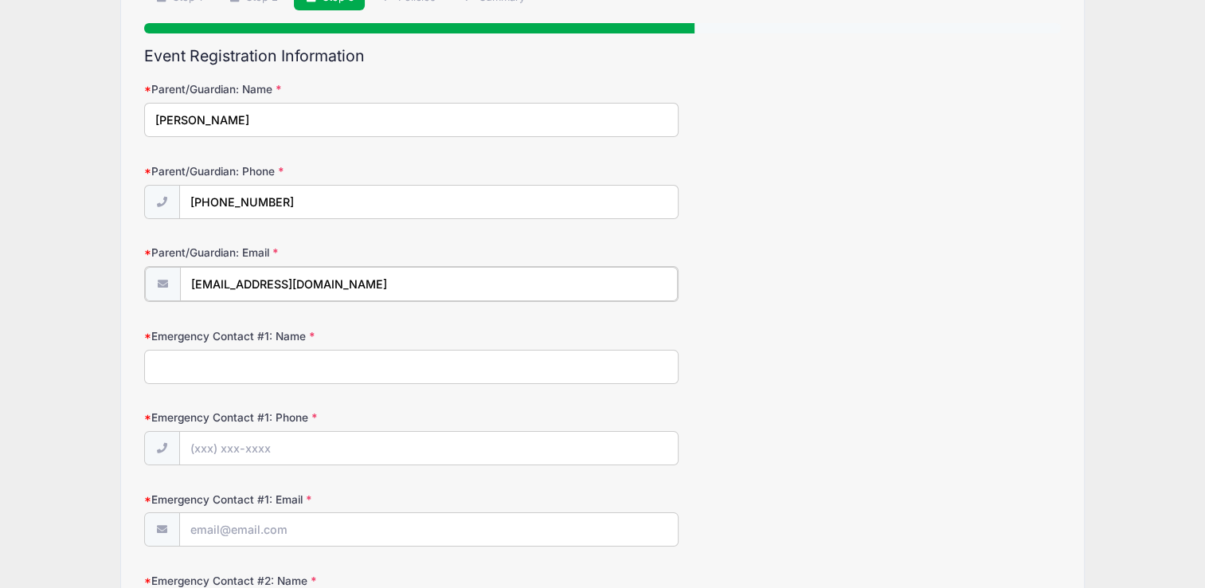
scroll to position [159, 0]
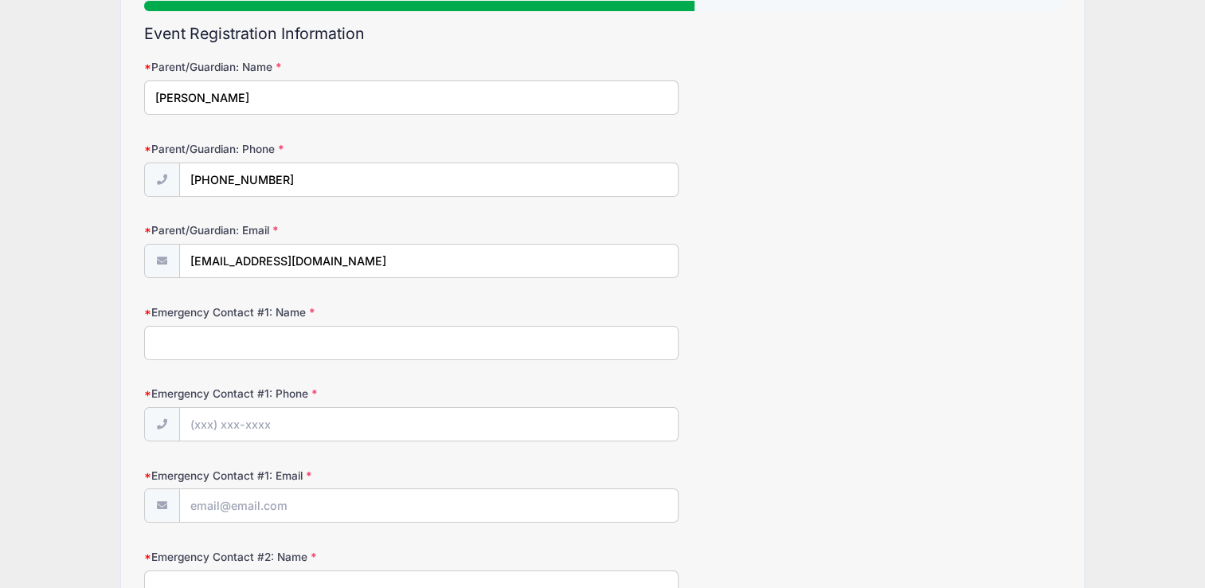
click at [268, 335] on input "Emergency Contact #1: Name" at bounding box center [411, 343] width 534 height 34
type input "Lara Penn"
click at [261, 425] on input "Emergency Contact #1: Phone" at bounding box center [429, 425] width 498 height 34
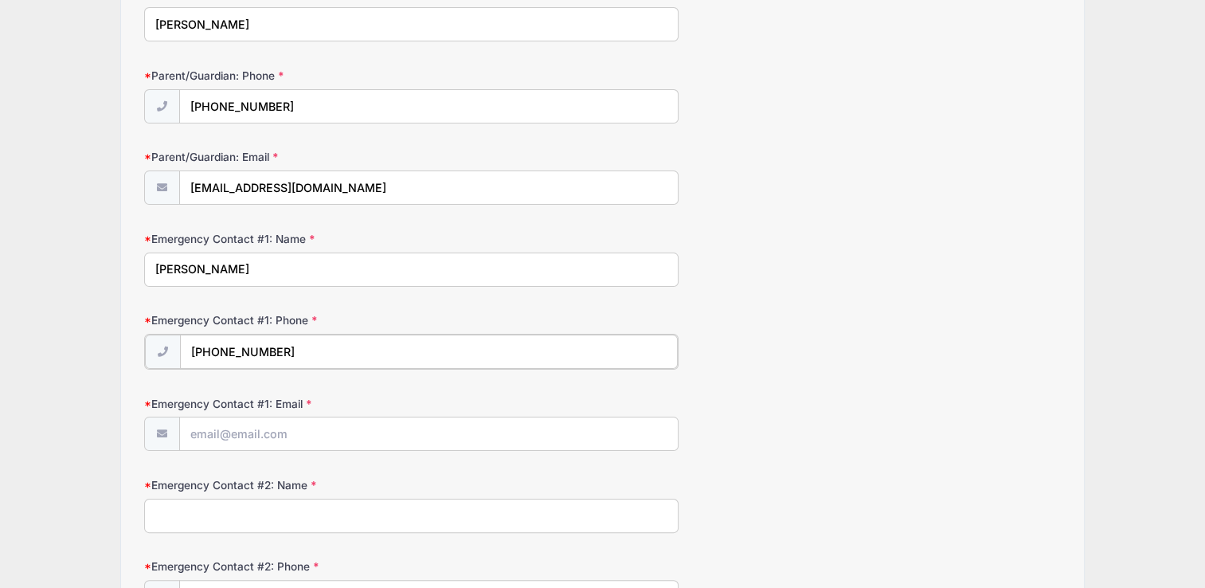
scroll to position [318, 0]
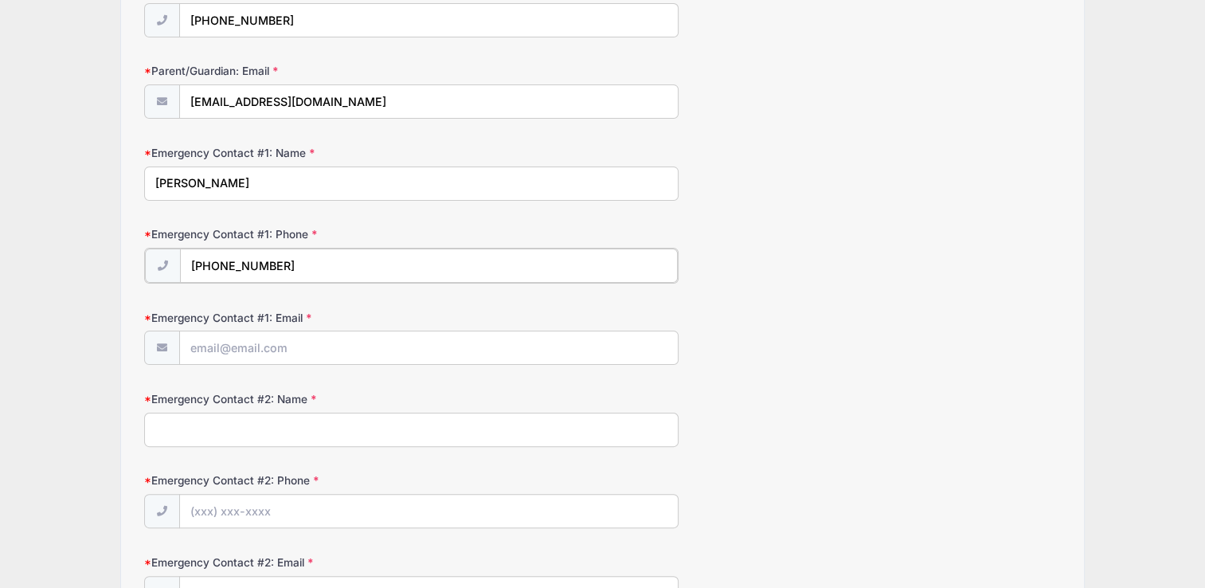
type input "(610) 715-0982"
click at [253, 342] on input "Emergency Contact #1: Email" at bounding box center [429, 347] width 498 height 34
type input "laradpenn@gmail.com"
click at [338, 432] on input "Emergency Contact #2: Name" at bounding box center [411, 428] width 534 height 34
type input "Beverly Dinges"
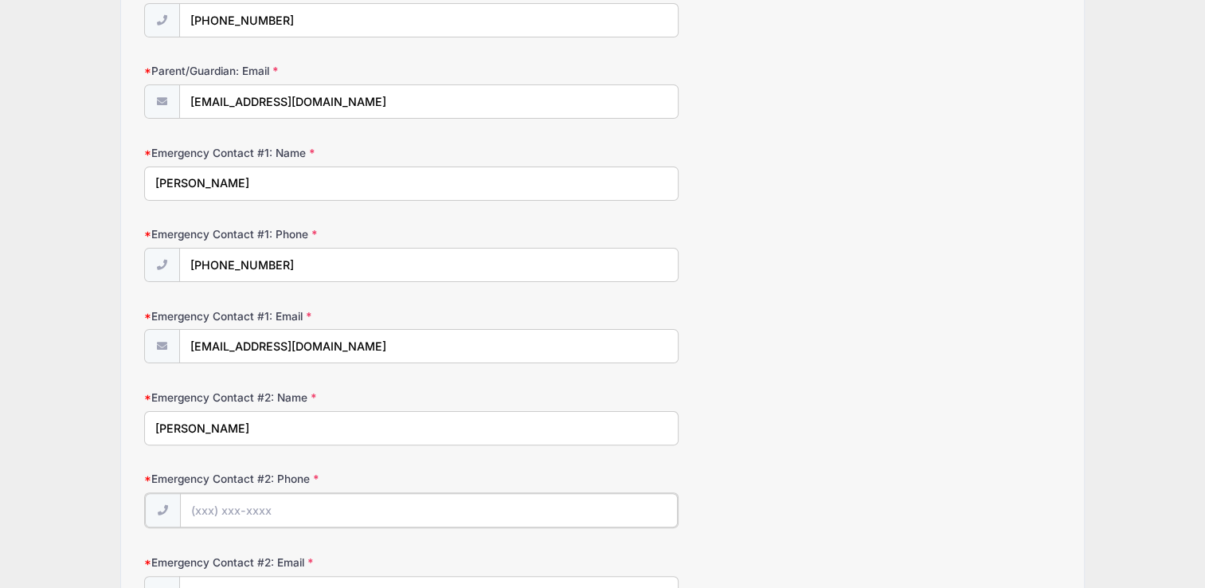
click at [307, 510] on input "Emergency Contact #2: Phone" at bounding box center [429, 510] width 498 height 34
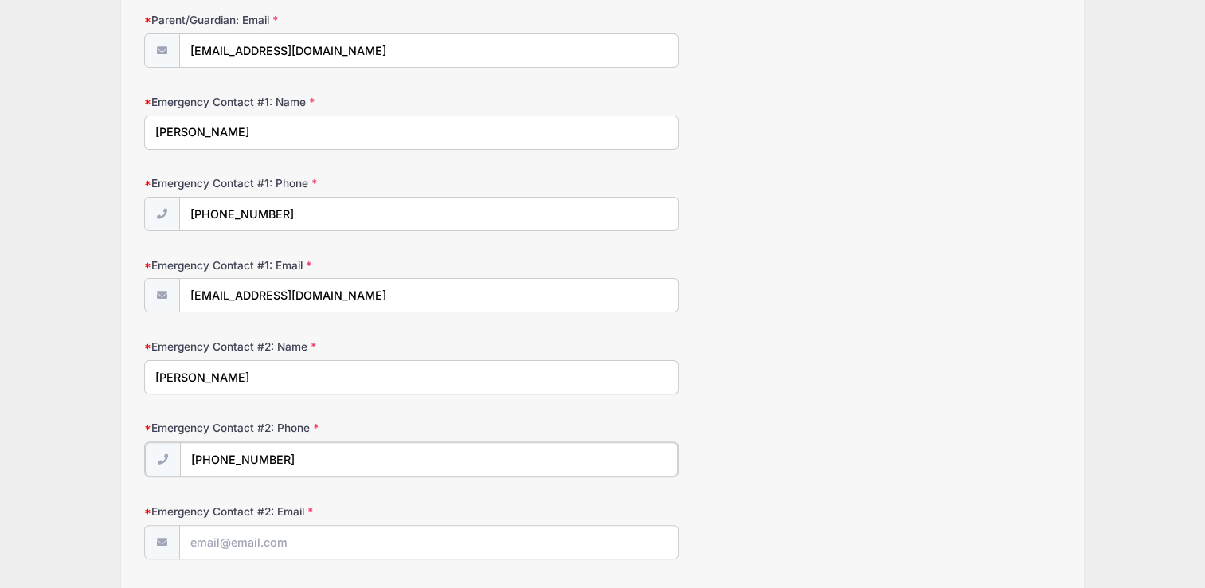
scroll to position [478, 0]
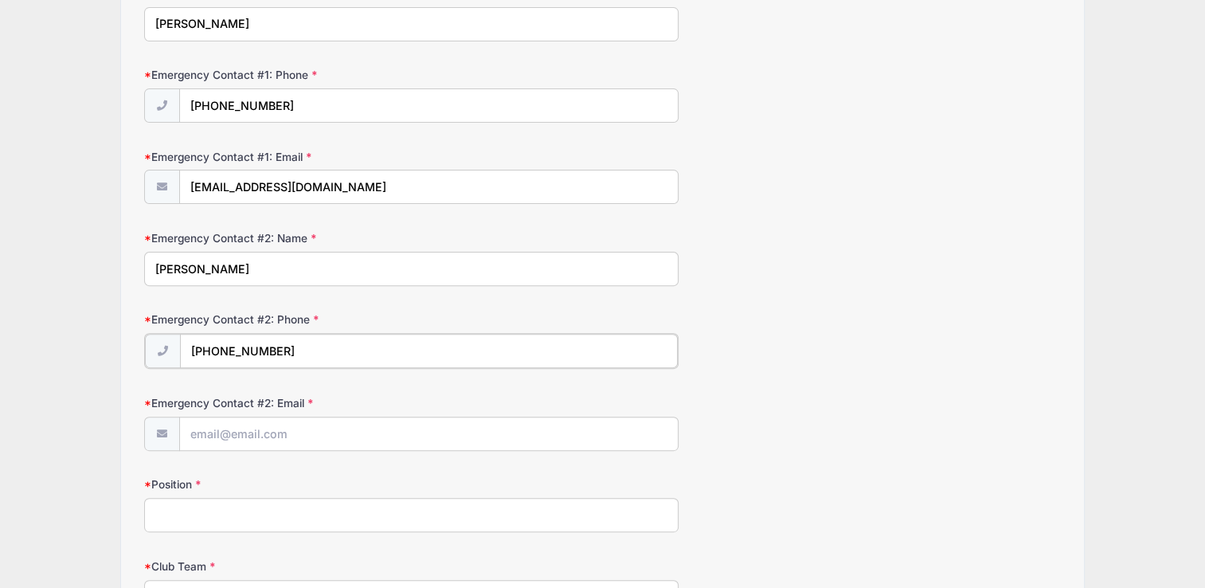
type input "(814) 942-0075"
click at [327, 431] on input "Emergency Contact #2: Email" at bounding box center [429, 433] width 498 height 34
type input "dpdinges@atlanticbb.net"
click at [277, 514] on input "Position" at bounding box center [411, 513] width 534 height 34
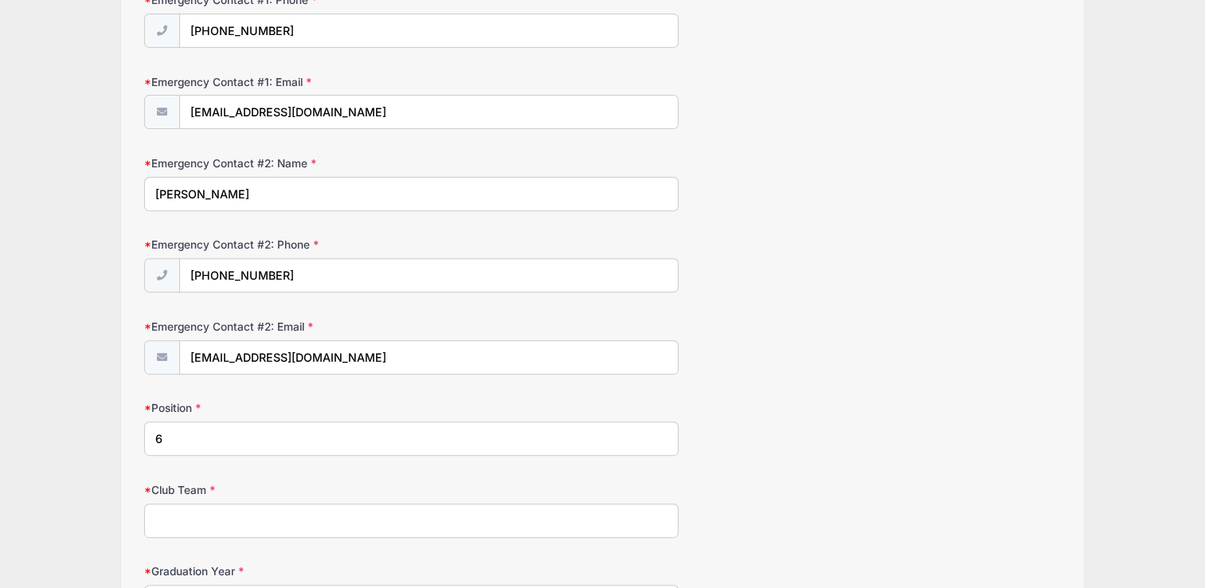
scroll to position [717, 0]
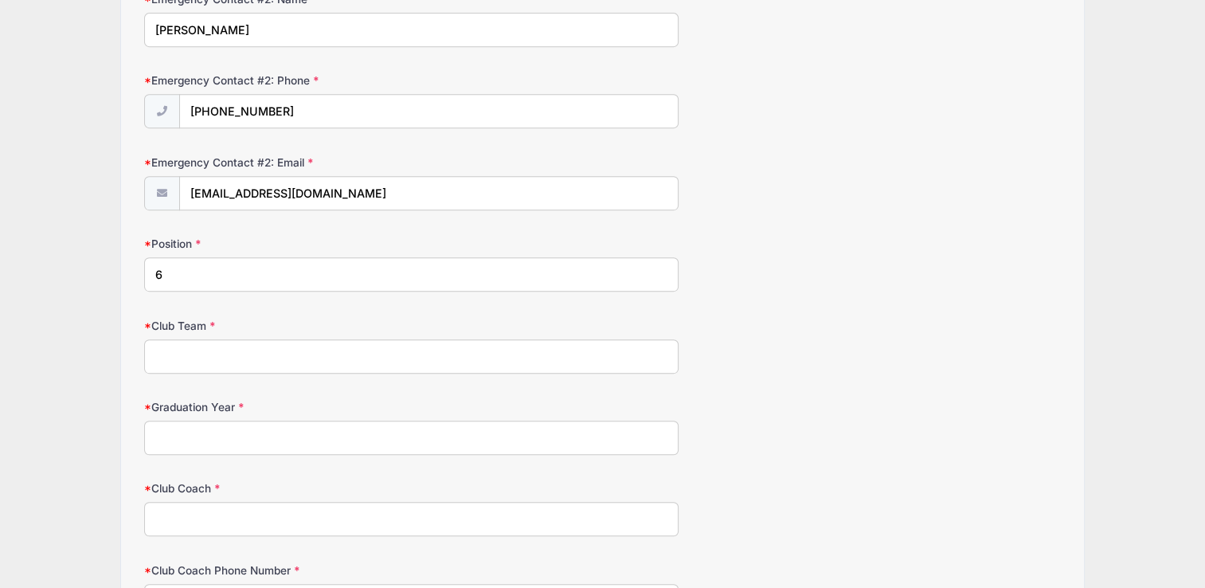
type input "6"
click at [260, 346] on input "Club Team" at bounding box center [411, 356] width 534 height 34
type input "IMG Academy"
click at [252, 447] on input "Graduation Year" at bounding box center [411, 437] width 534 height 34
type input "2026"
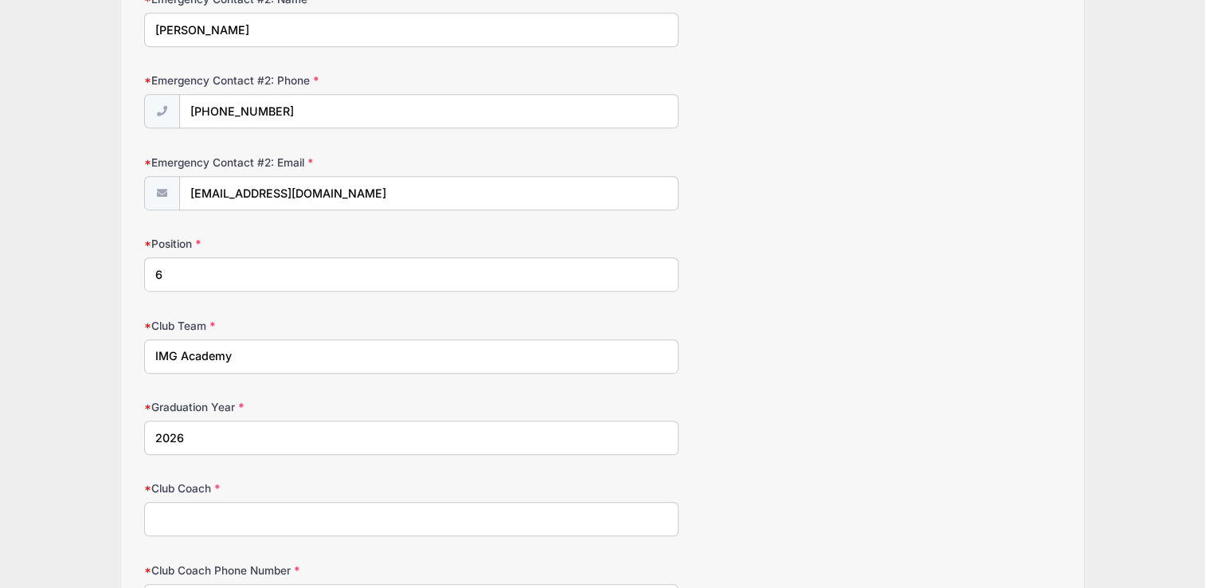
click at [232, 506] on input "Club Coach" at bounding box center [411, 519] width 534 height 34
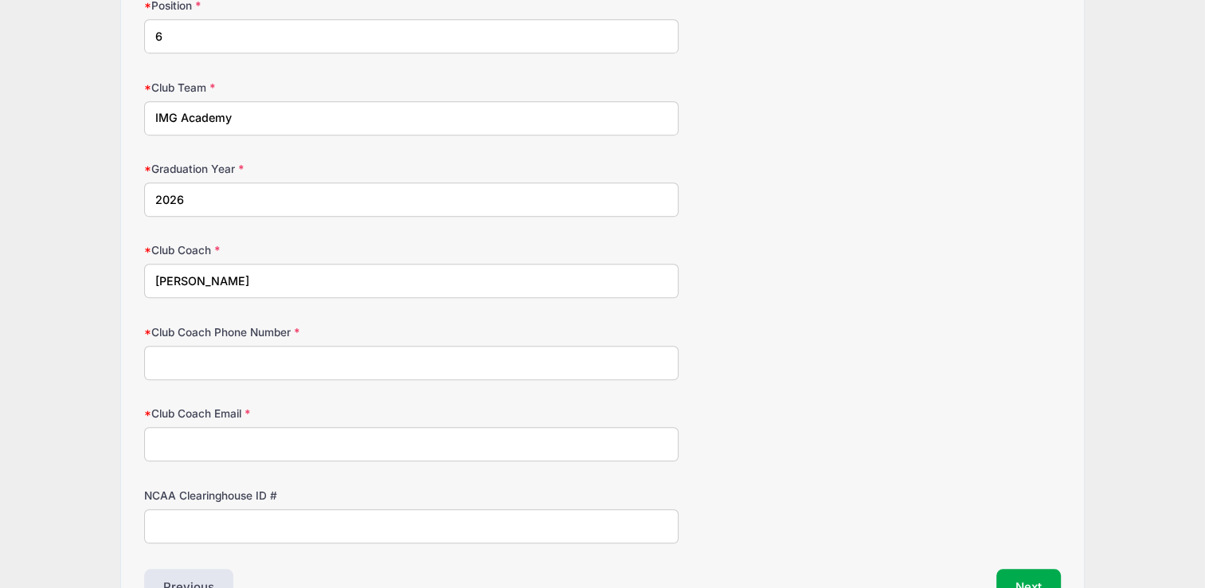
scroll to position [955, 0]
type input "Neil Powell"
click at [200, 361] on input "Club Coach Phone Number" at bounding box center [411, 362] width 534 height 34
click at [177, 357] on input "941-680-9331" at bounding box center [411, 362] width 534 height 34
type input "949-680-9331"
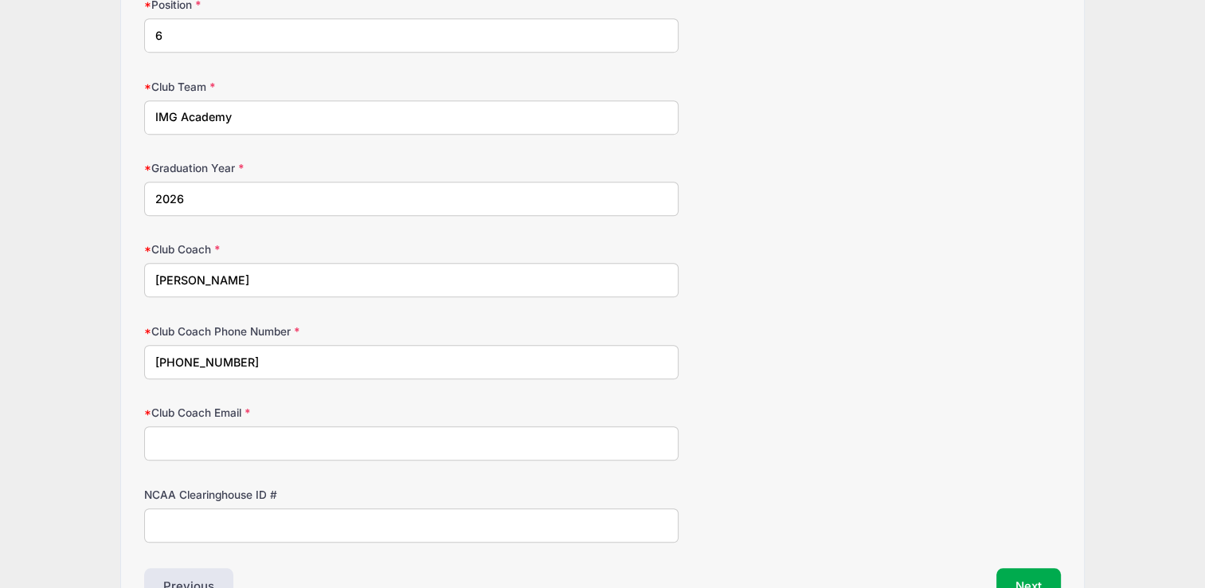
click at [267, 444] on input "Club Coach Email" at bounding box center [411, 443] width 534 height 34
type input "neil.powell@imgacademy.com"
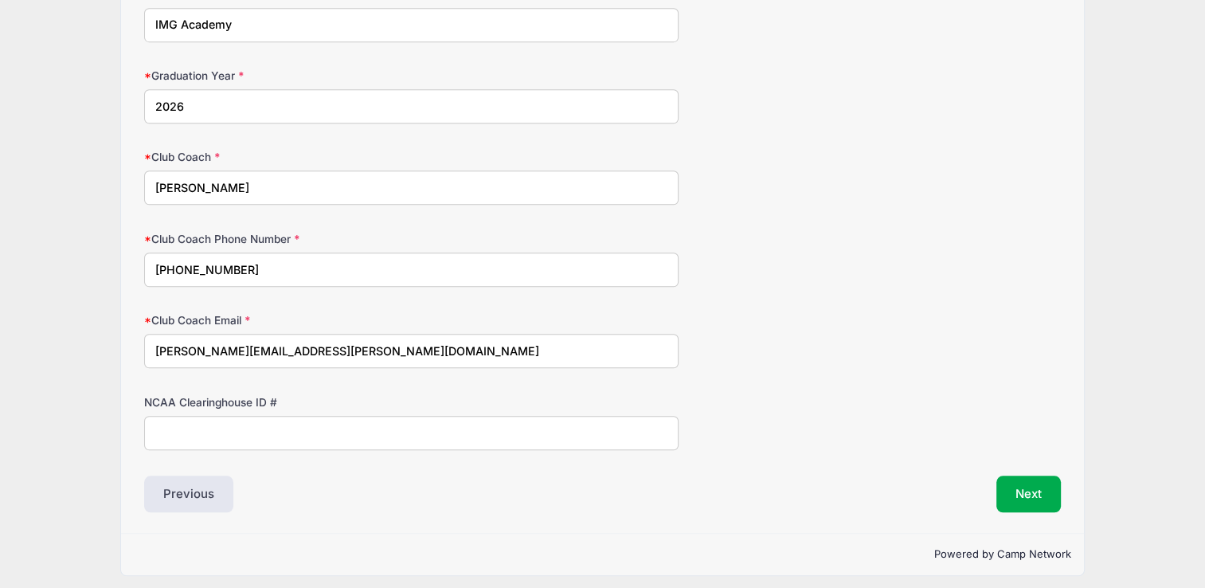
scroll to position [1050, 0]
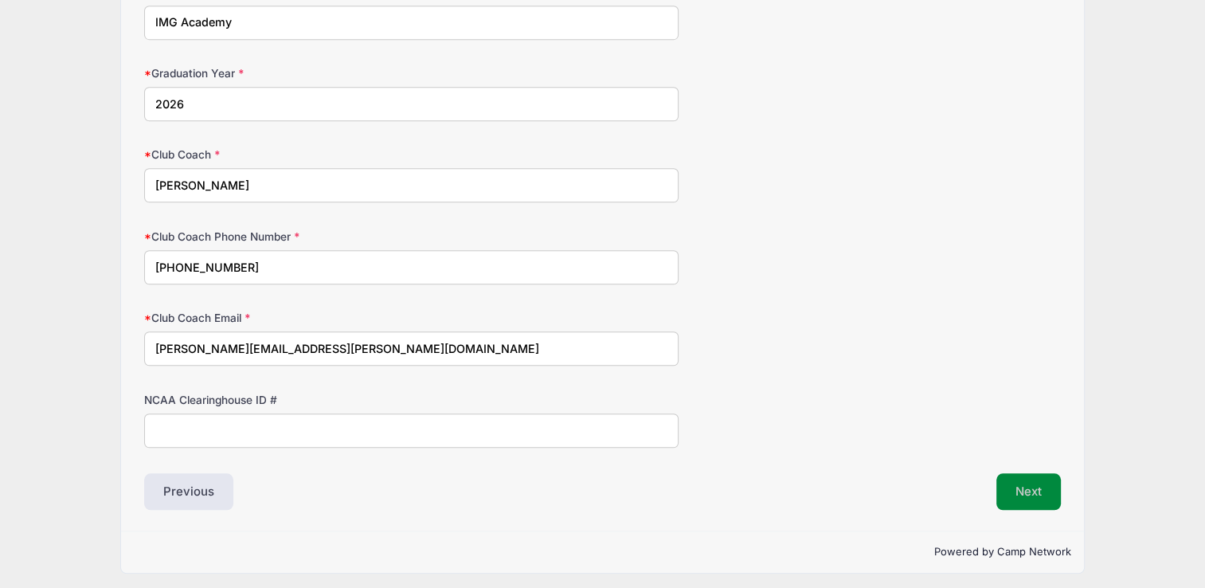
click at [1046, 483] on button "Next" at bounding box center [1028, 491] width 64 height 37
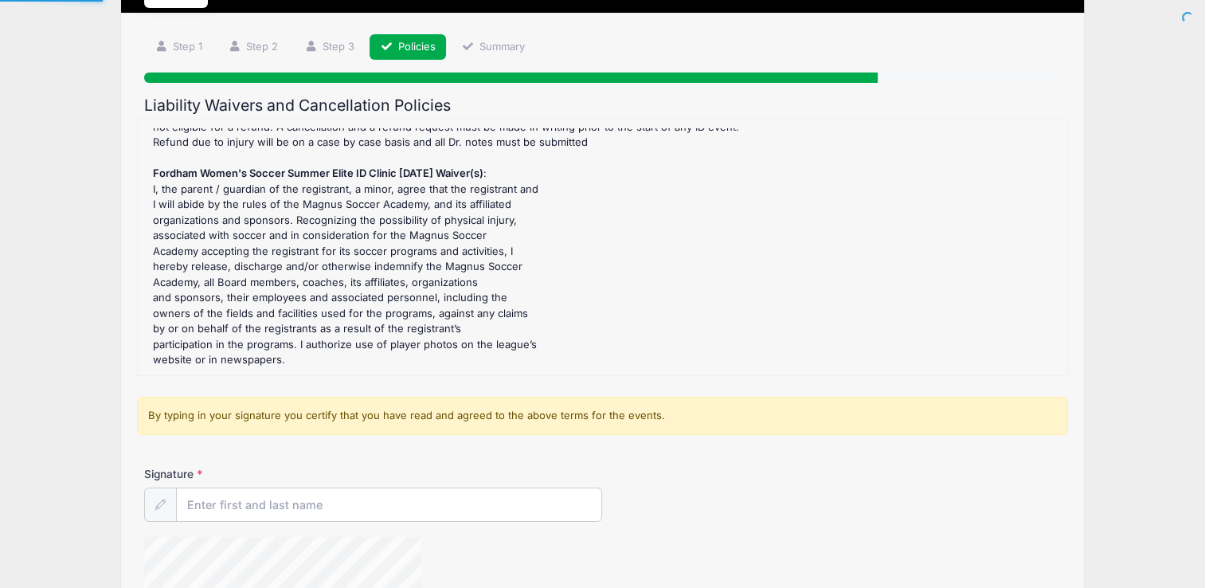
scroll to position [239, 0]
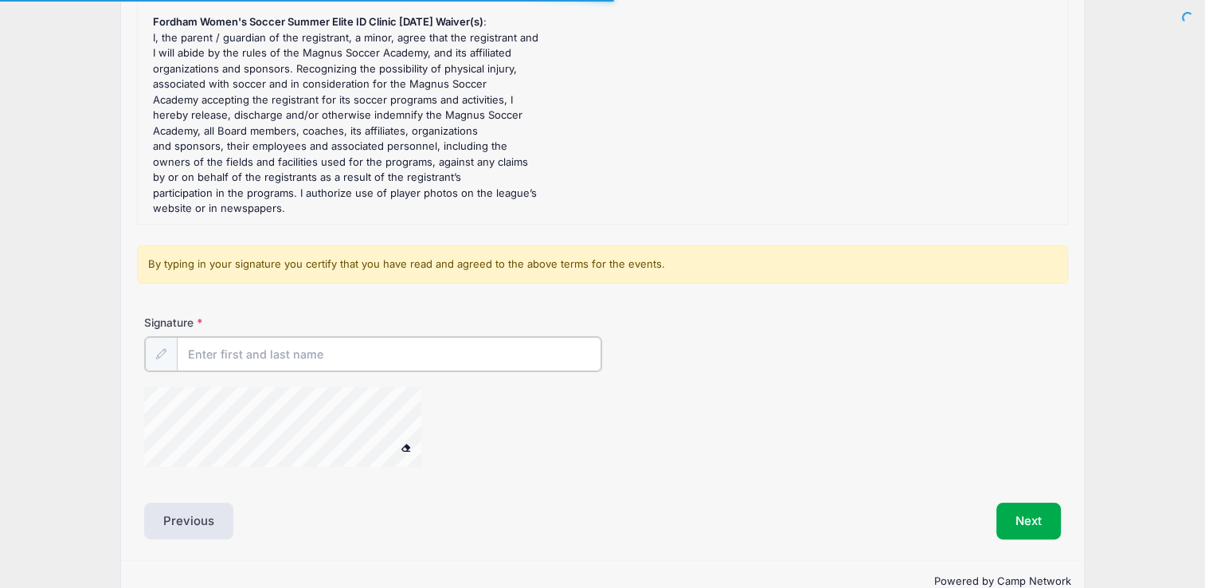
click at [223, 356] on input "Signature" at bounding box center [389, 354] width 424 height 34
type input "Bryan Penn"
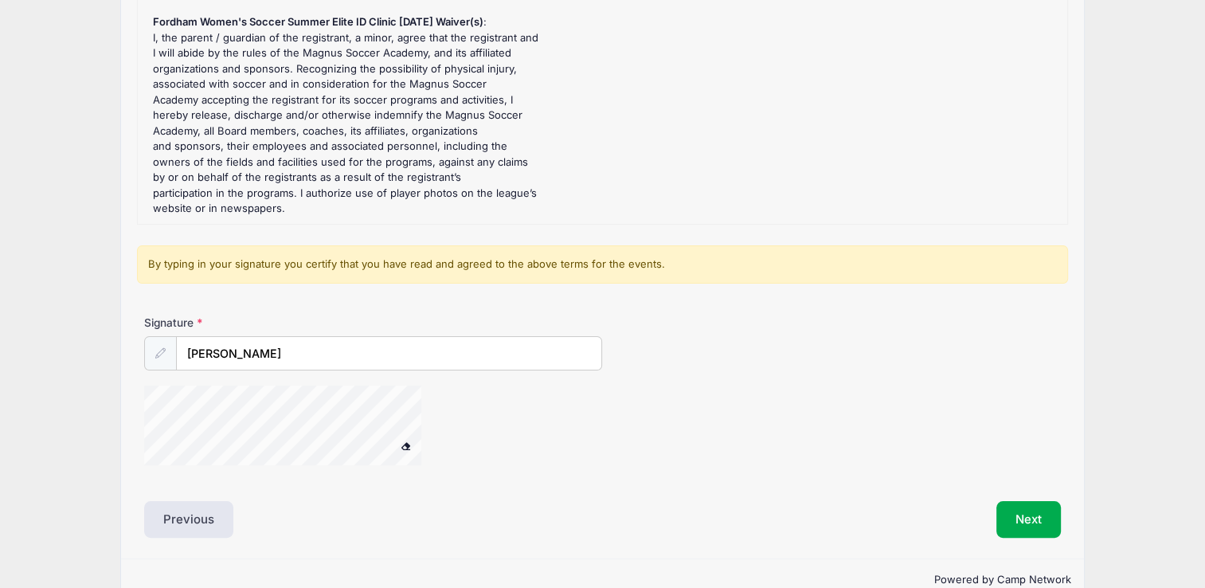
click at [721, 333] on div "Signature Bryan Penn" at bounding box center [602, 342] width 916 height 56
click at [406, 441] on span at bounding box center [405, 445] width 11 height 9
click at [1025, 517] on button "Next" at bounding box center [1028, 519] width 64 height 37
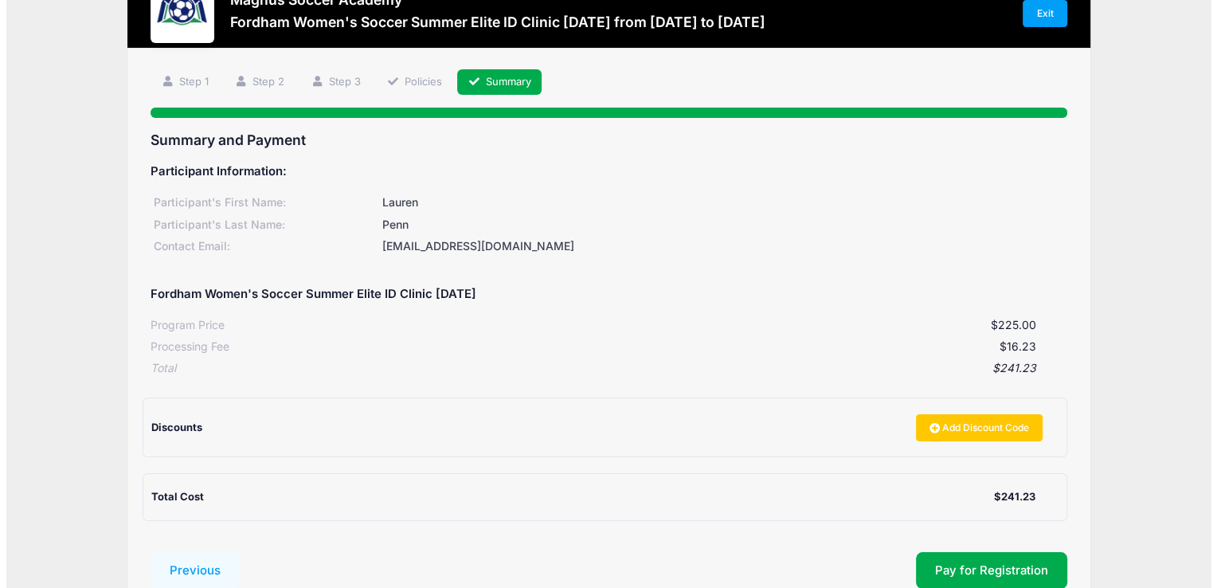
scroll to position [159, 0]
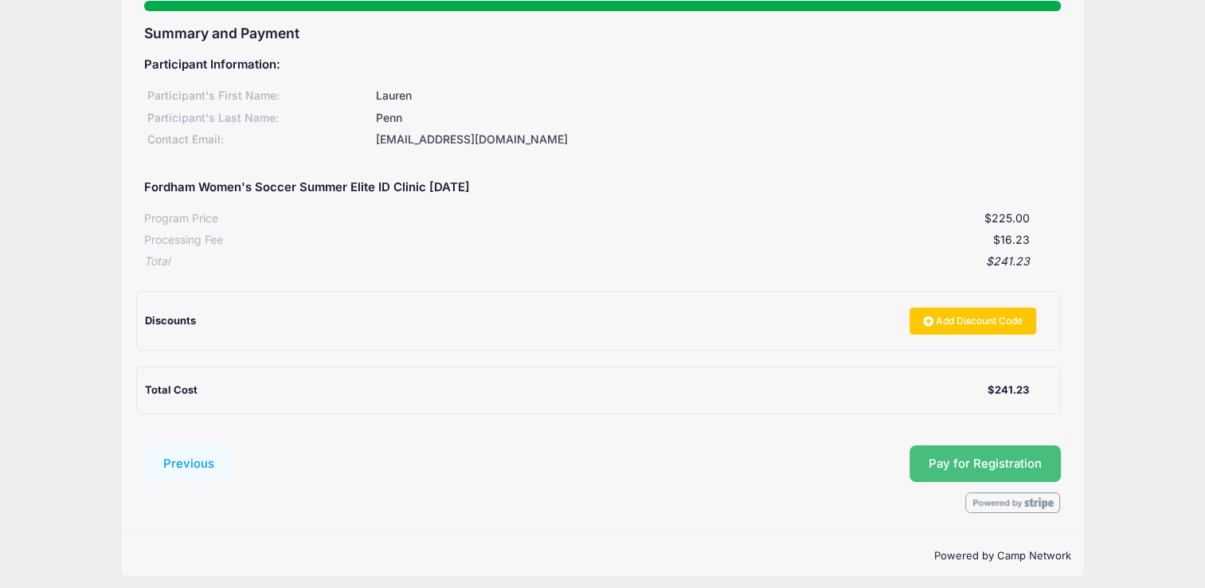
click at [944, 461] on button "Pay for Registration" at bounding box center [984, 463] width 151 height 37
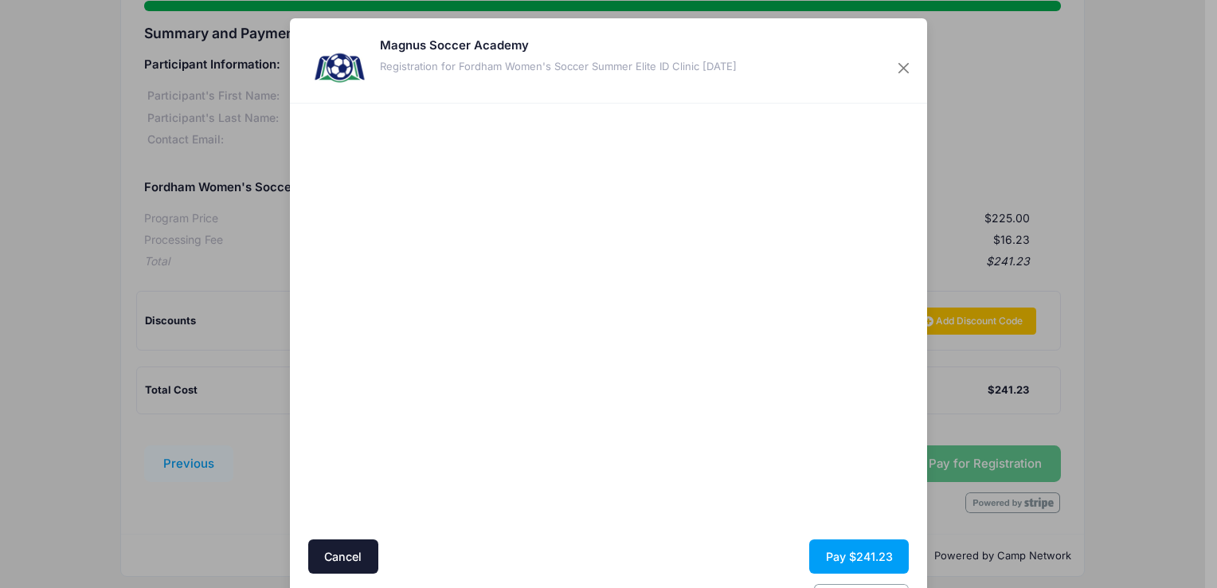
click at [548, 88] on div "Magnus Soccer Academy Registration for Fordham Women's Soccer Summer Elite ID C…" at bounding box center [558, 69] width 357 height 64
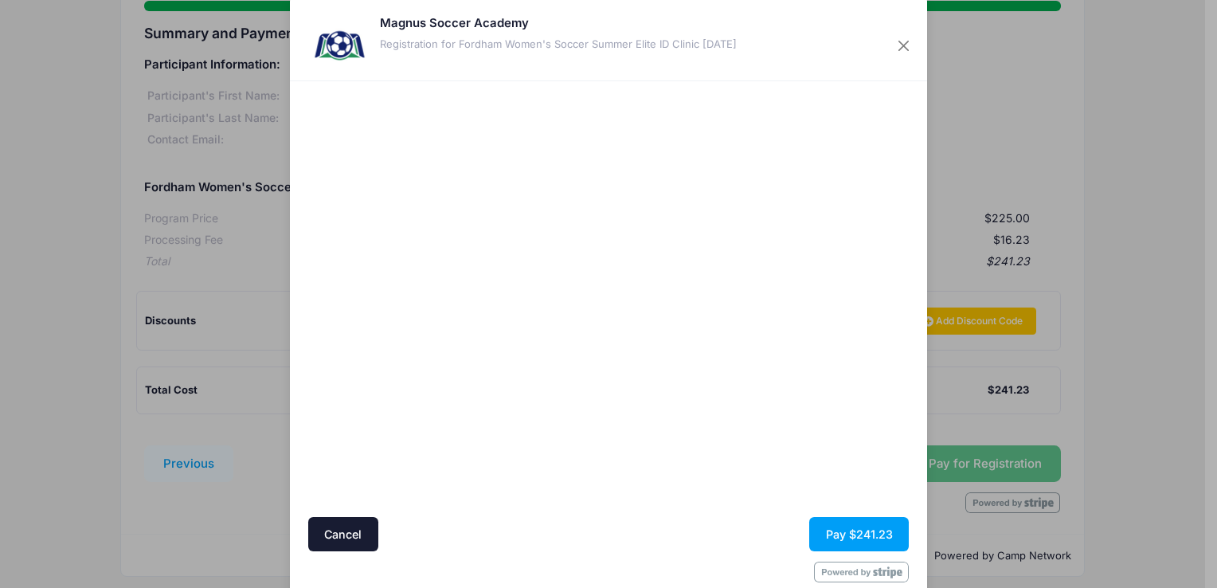
scroll to position [0, 0]
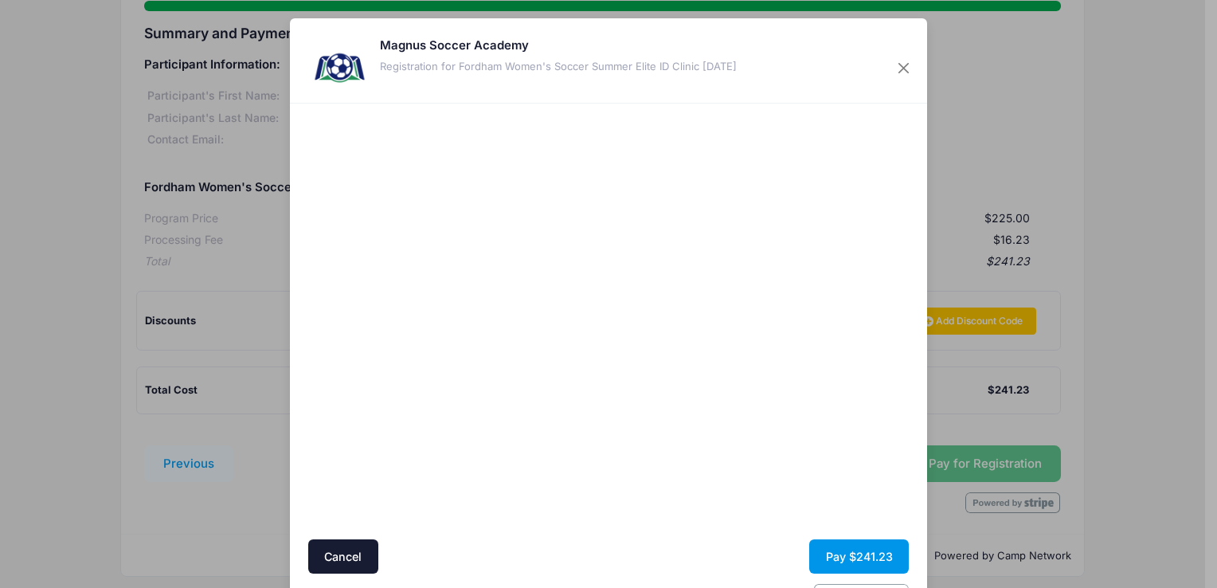
click at [863, 551] on button "Pay $241.23" at bounding box center [859, 556] width 100 height 34
